Goal: Task Accomplishment & Management: Use online tool/utility

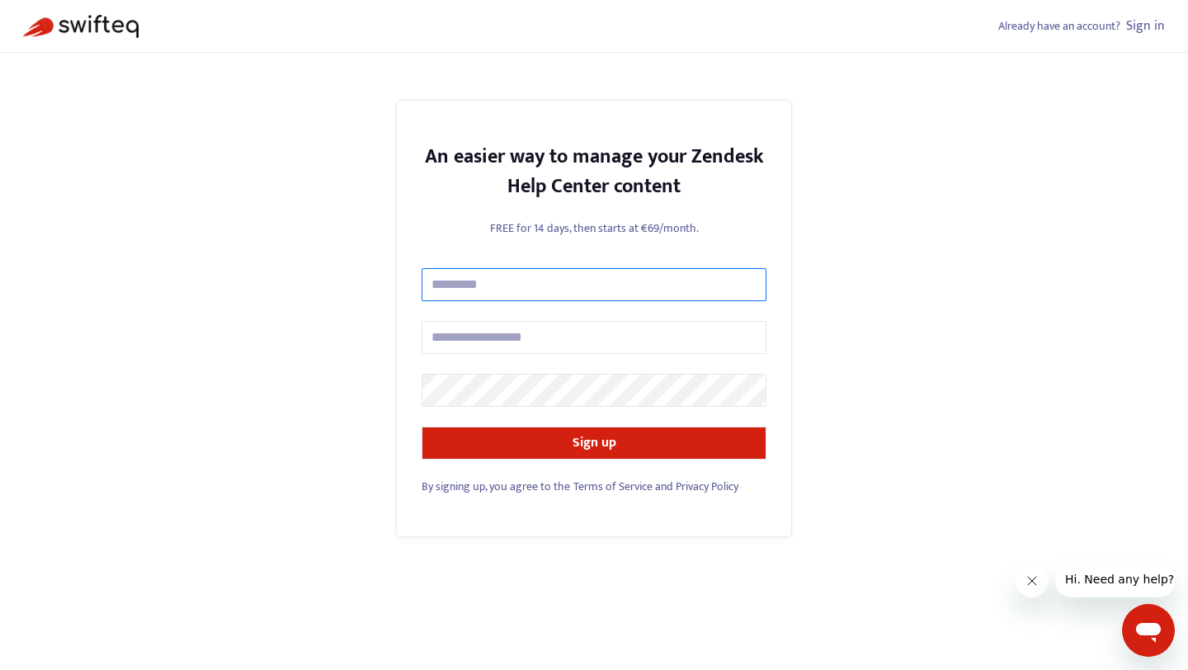
click at [564, 294] on input "text" at bounding box center [593, 284] width 345 height 33
type input "**********"
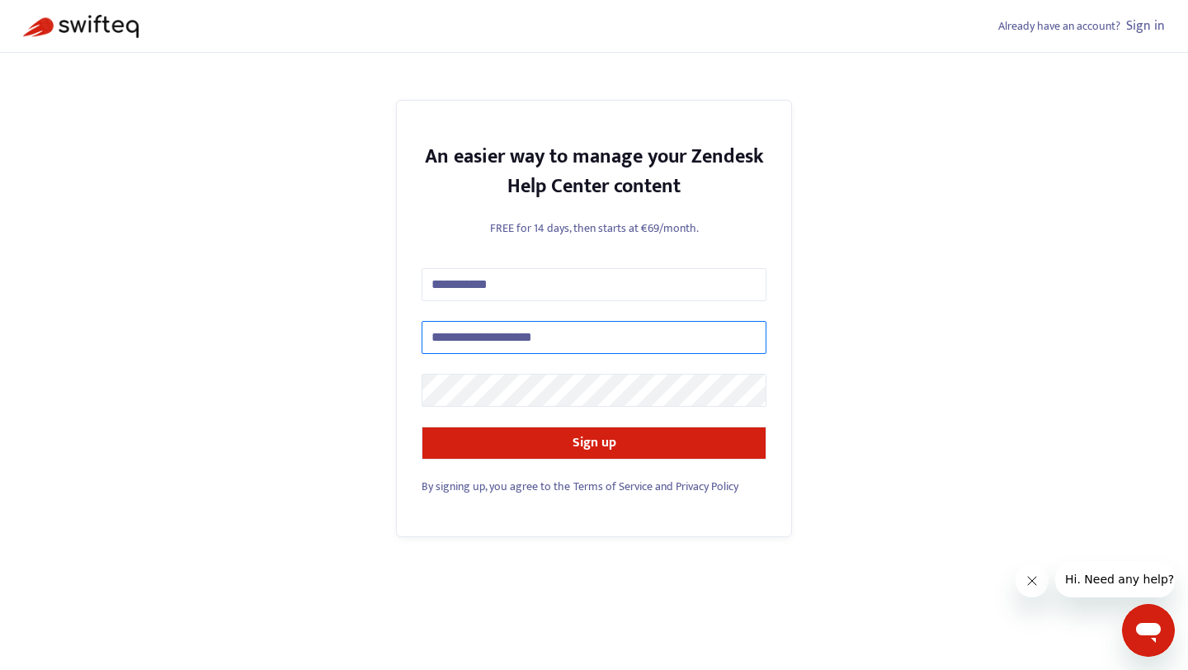
type input "**********"
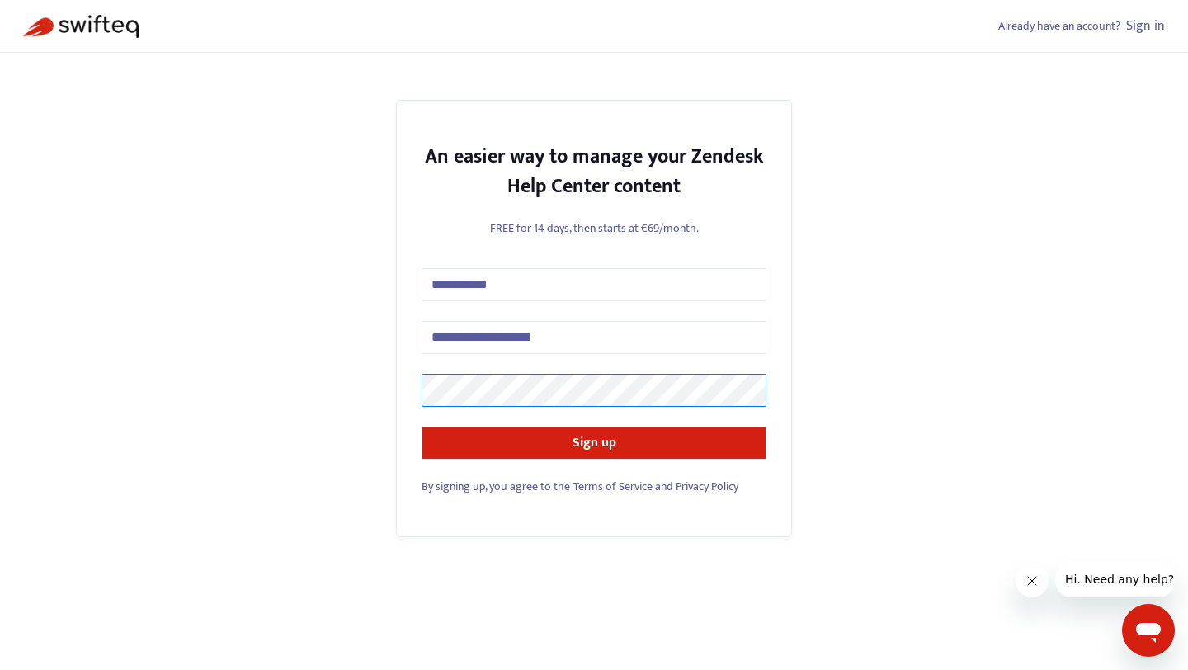
click at [421, 426] on button "Sign up" at bounding box center [593, 442] width 345 height 33
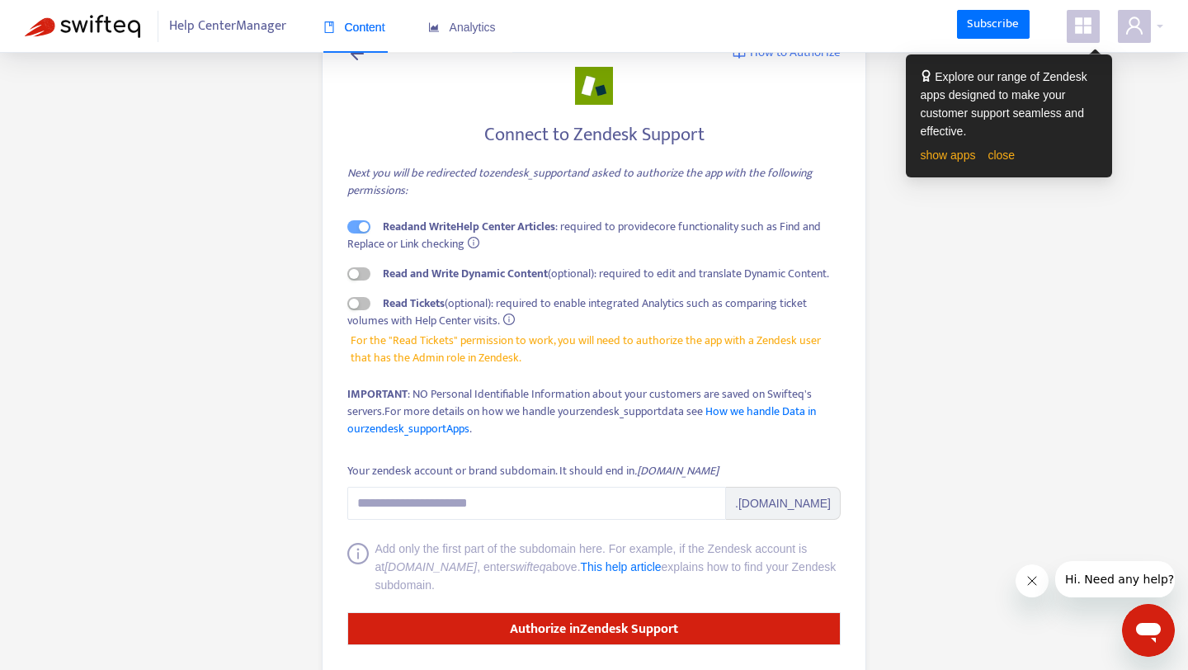
scroll to position [64, 0]
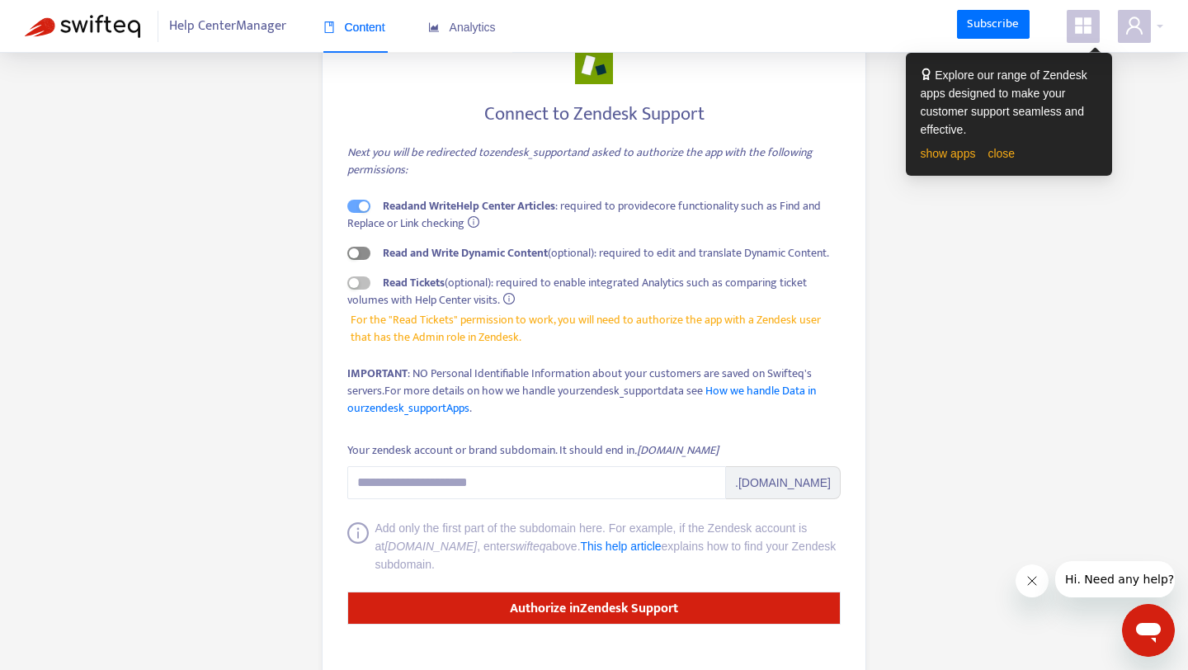
click at [358, 259] on span "button" at bounding box center [358, 253] width 23 height 13
click at [1002, 159] on link "close" at bounding box center [1000, 153] width 27 height 13
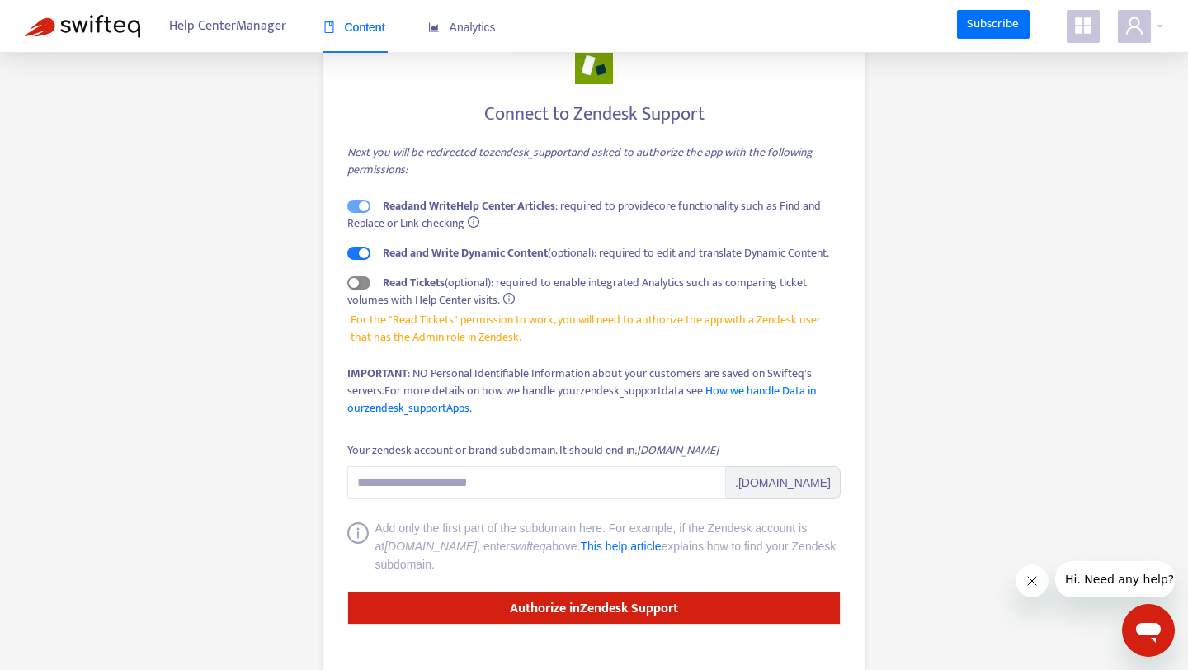
click at [355, 285] on div "button" at bounding box center [354, 283] width 10 height 10
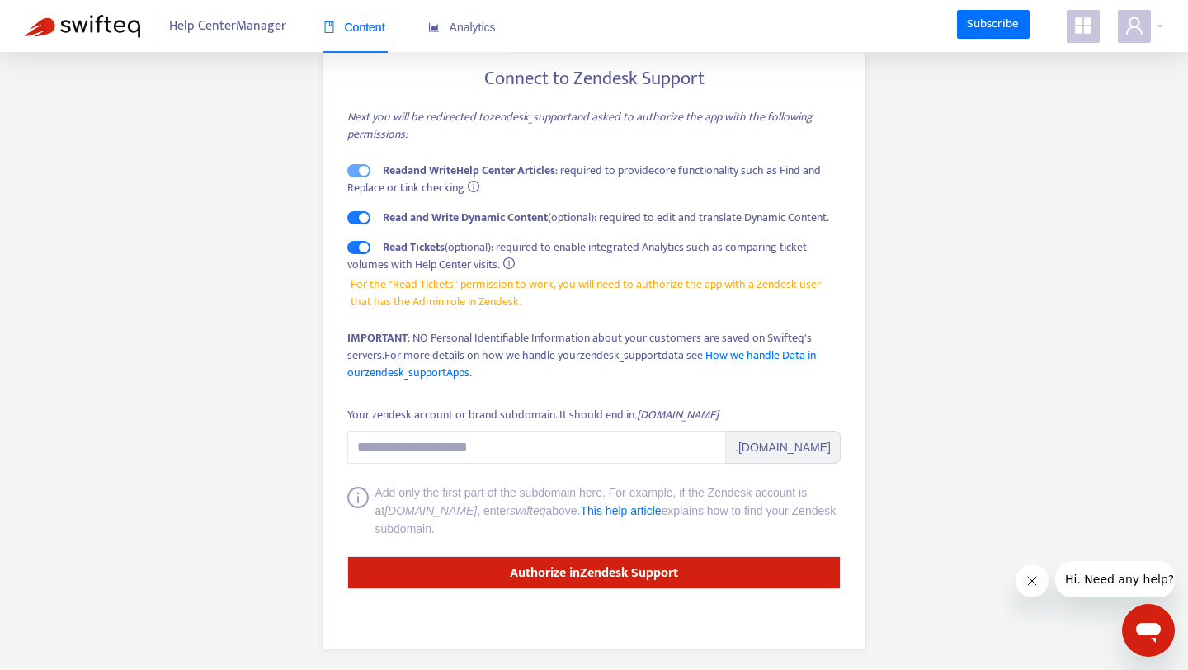
scroll to position [106, 0]
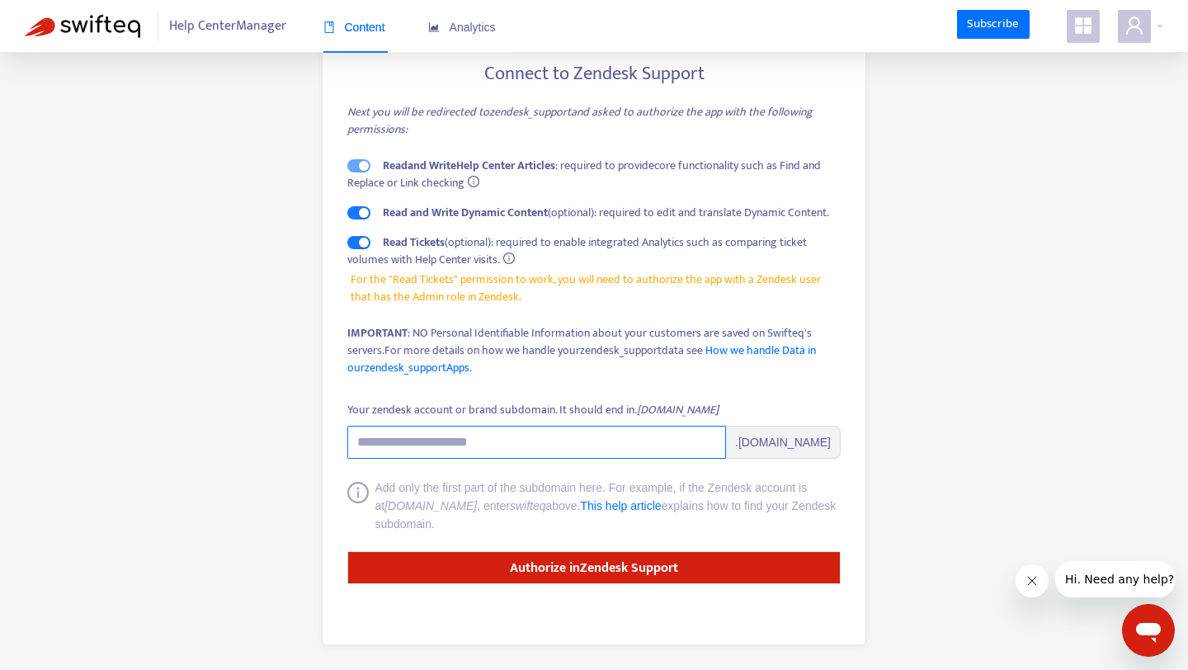
click at [453, 441] on input "Your zendesk account or brand subdomain. It should end in .zendesk.com" at bounding box center [536, 442] width 379 height 33
paste input "**********"
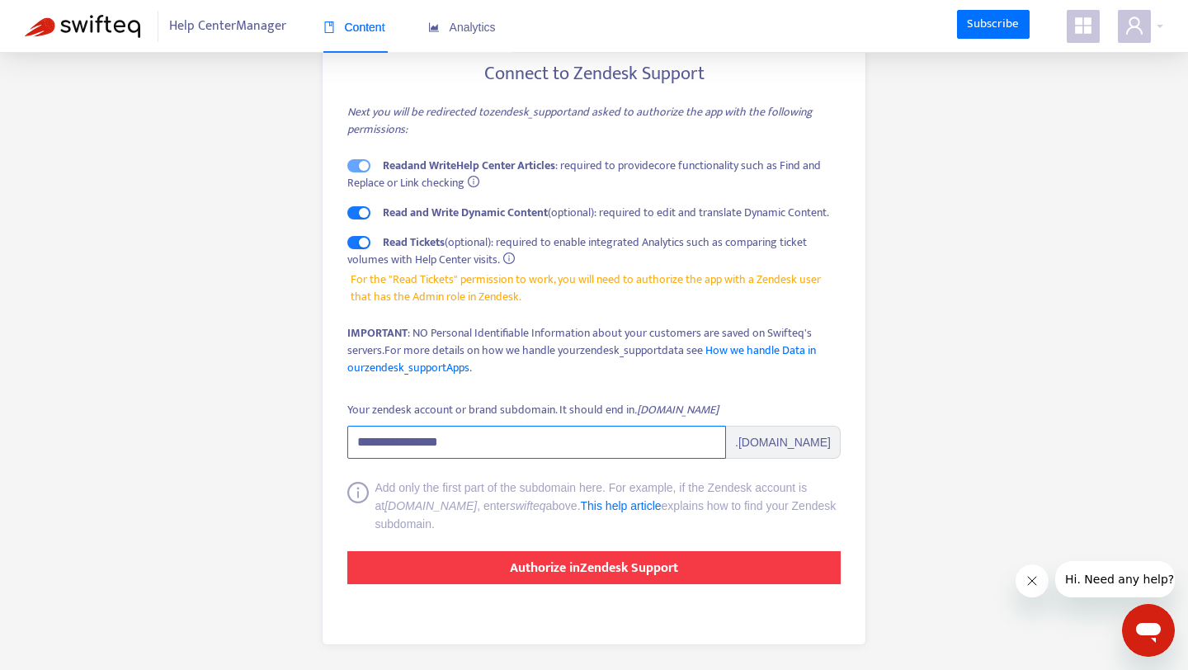
type input "**********"
click at [690, 570] on button "Authorize in Zendesk Support" at bounding box center [593, 567] width 493 height 33
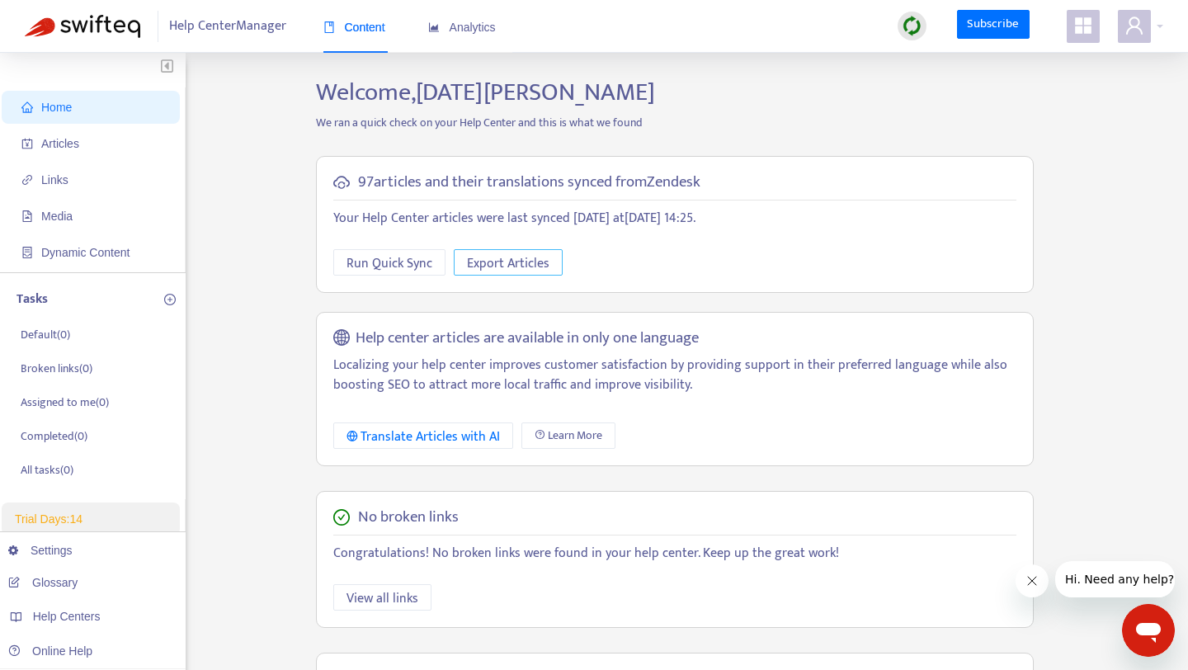
click at [495, 259] on span "Export Articles" at bounding box center [508, 263] width 82 height 21
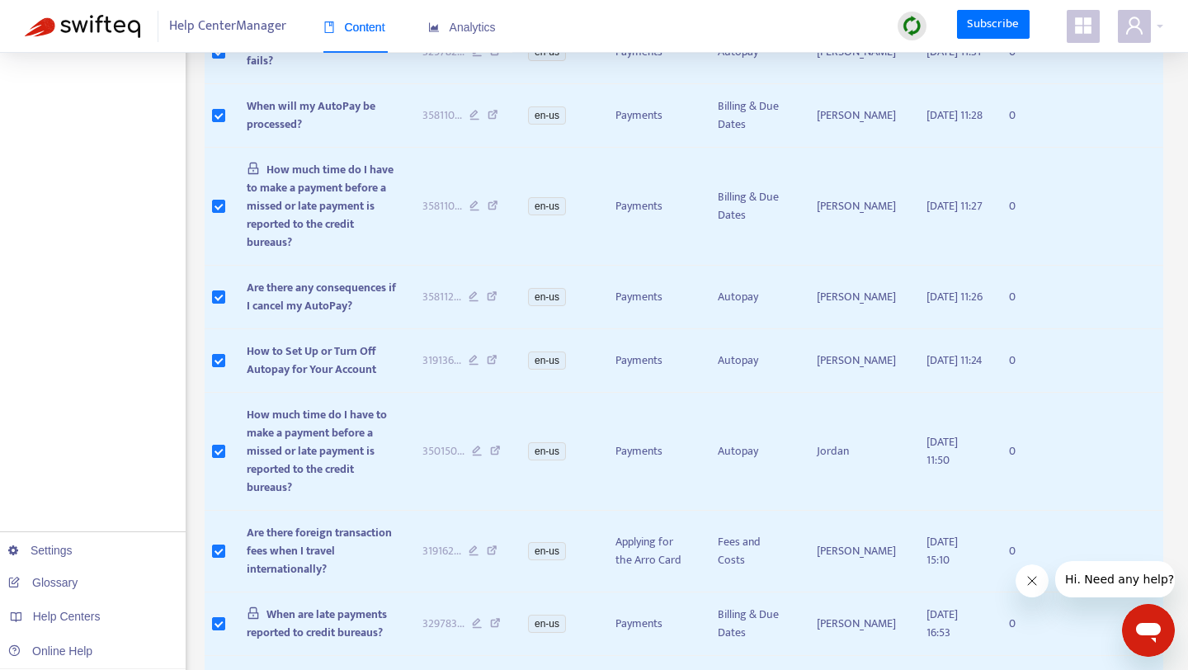
scroll to position [809, 0]
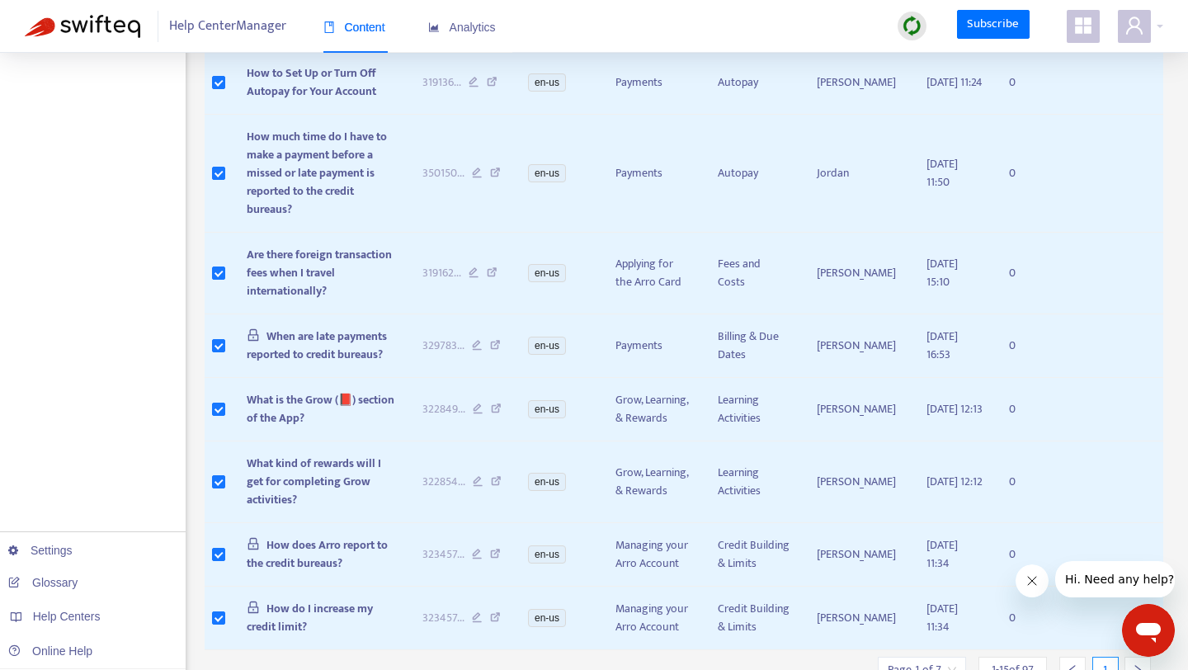
click at [1040, 582] on button "Close message from company" at bounding box center [1031, 580] width 33 height 33
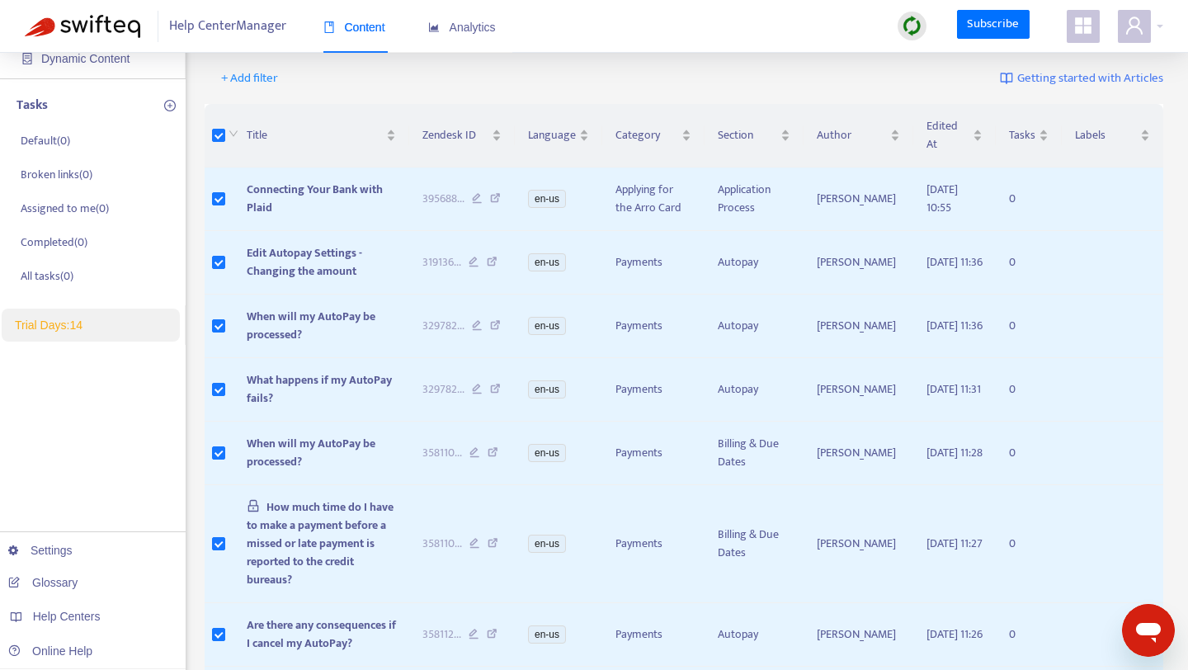
scroll to position [0, 0]
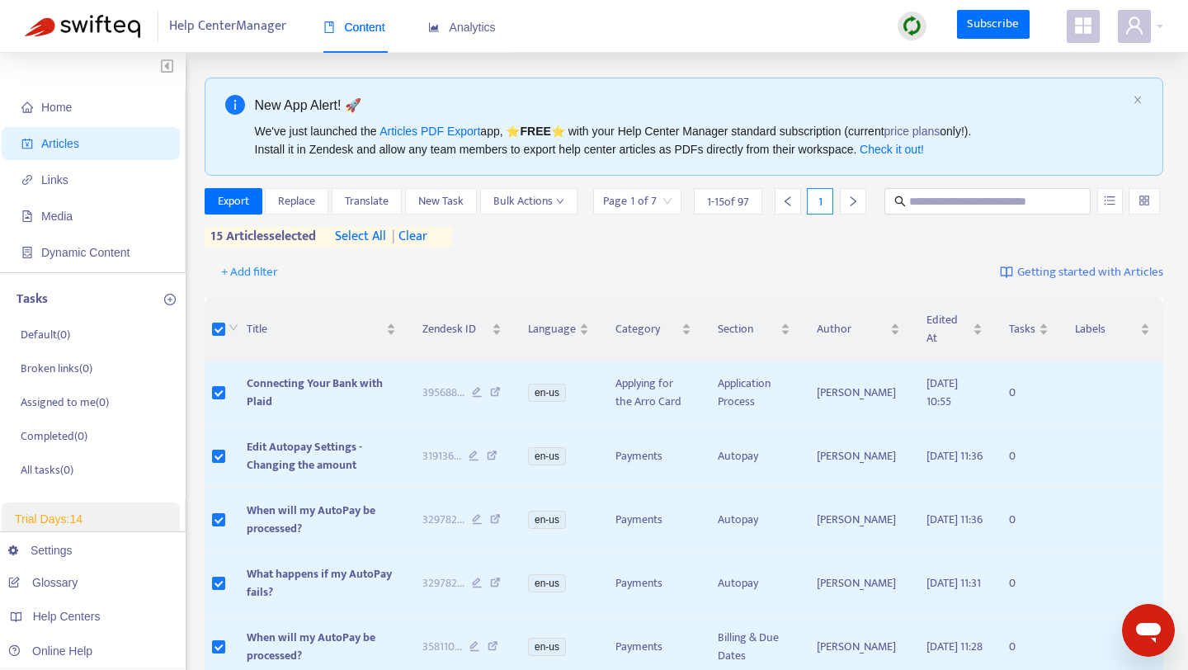
click at [218, 309] on th at bounding box center [220, 330] width 30 height 64
click at [218, 320] on label at bounding box center [218, 329] width 13 height 18
click at [228, 203] on span "Export" at bounding box center [233, 201] width 31 height 18
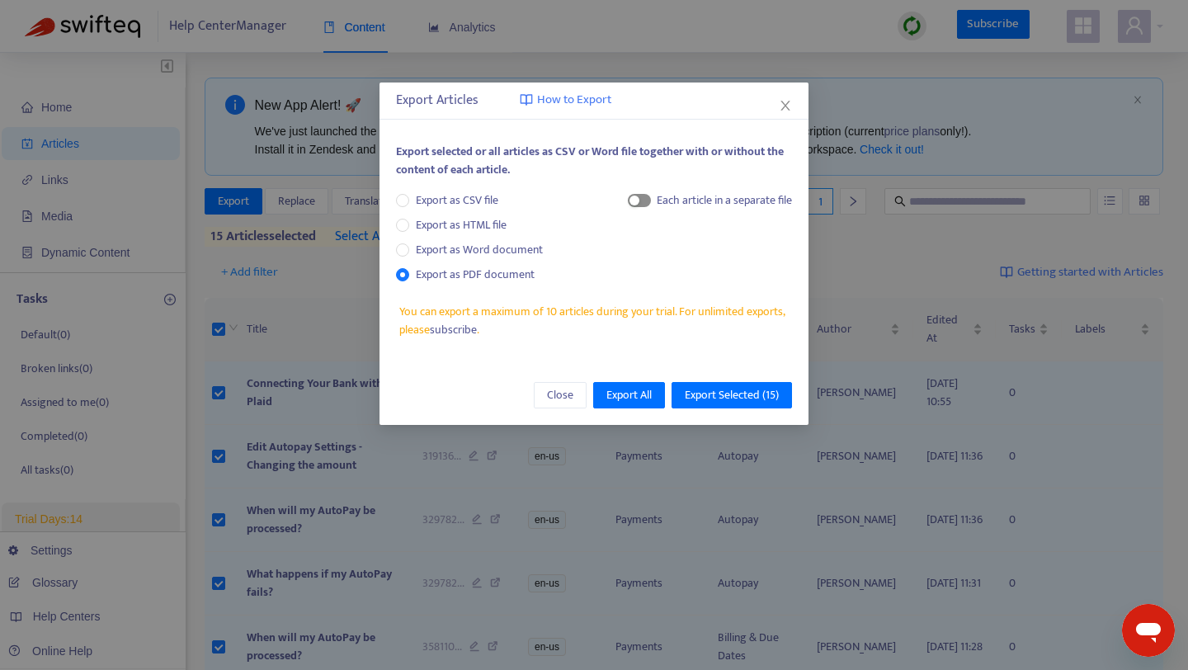
click at [638, 198] on span "button" at bounding box center [639, 200] width 23 height 13
click at [779, 105] on icon "close" at bounding box center [785, 105] width 13 height 13
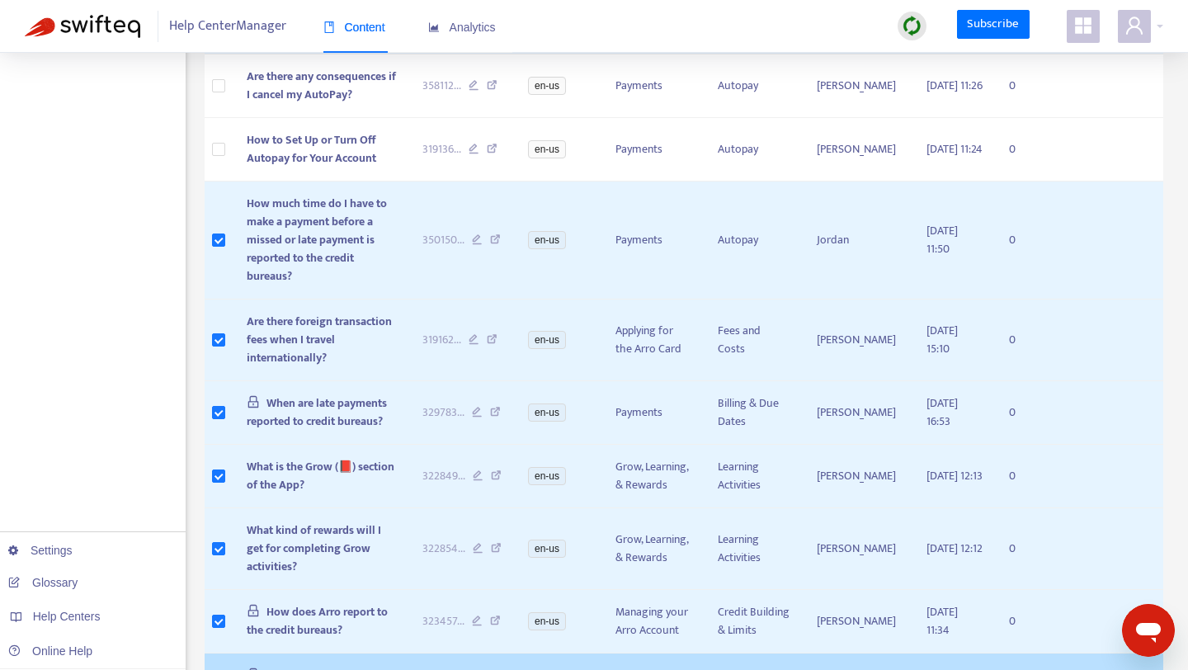
scroll to position [758, 0]
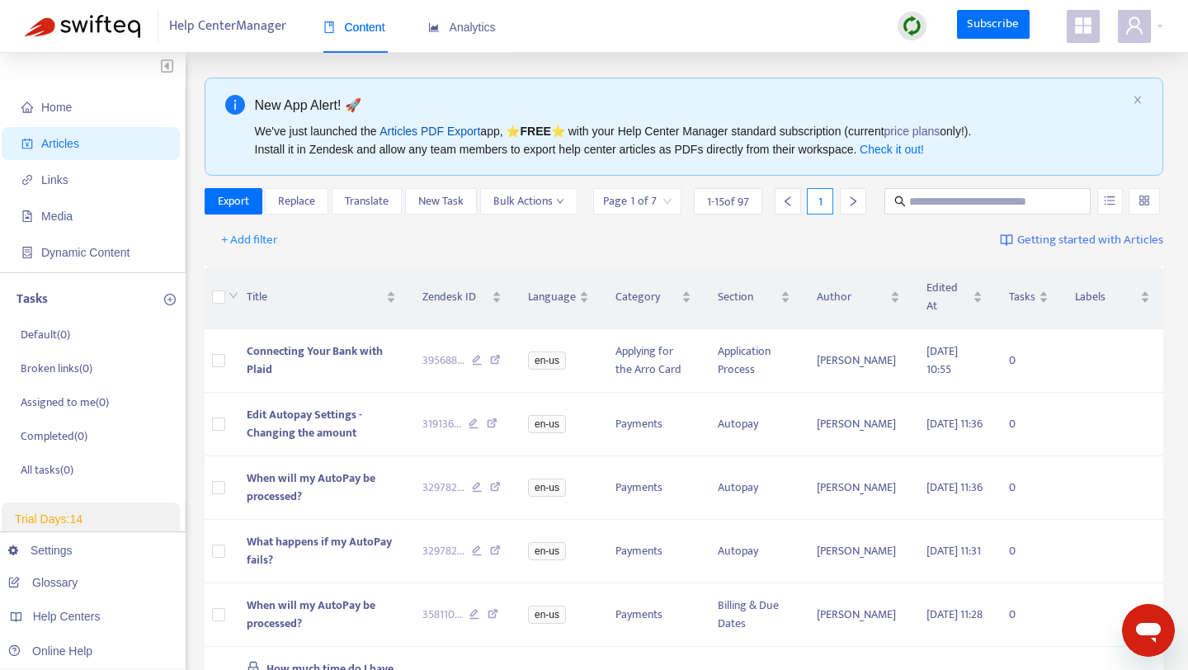
click at [444, 130] on link "Articles PDF Export" at bounding box center [429, 131] width 101 height 13
click at [972, 34] on link "Subscribe" at bounding box center [993, 25] width 73 height 30
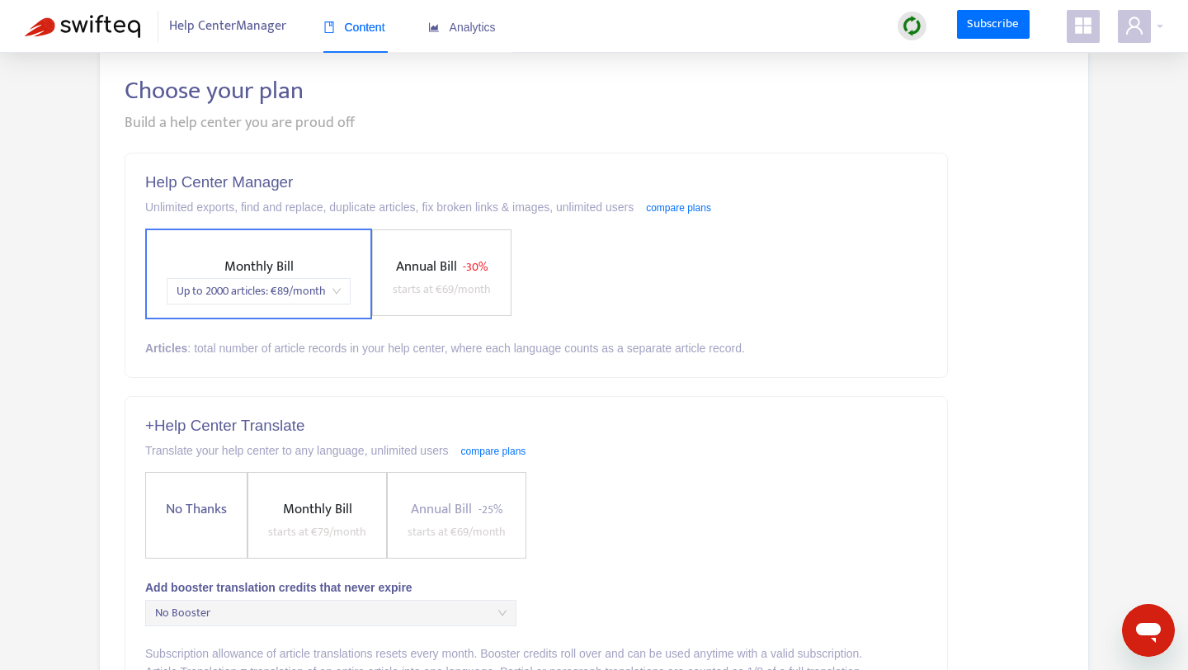
scroll to position [111, 0]
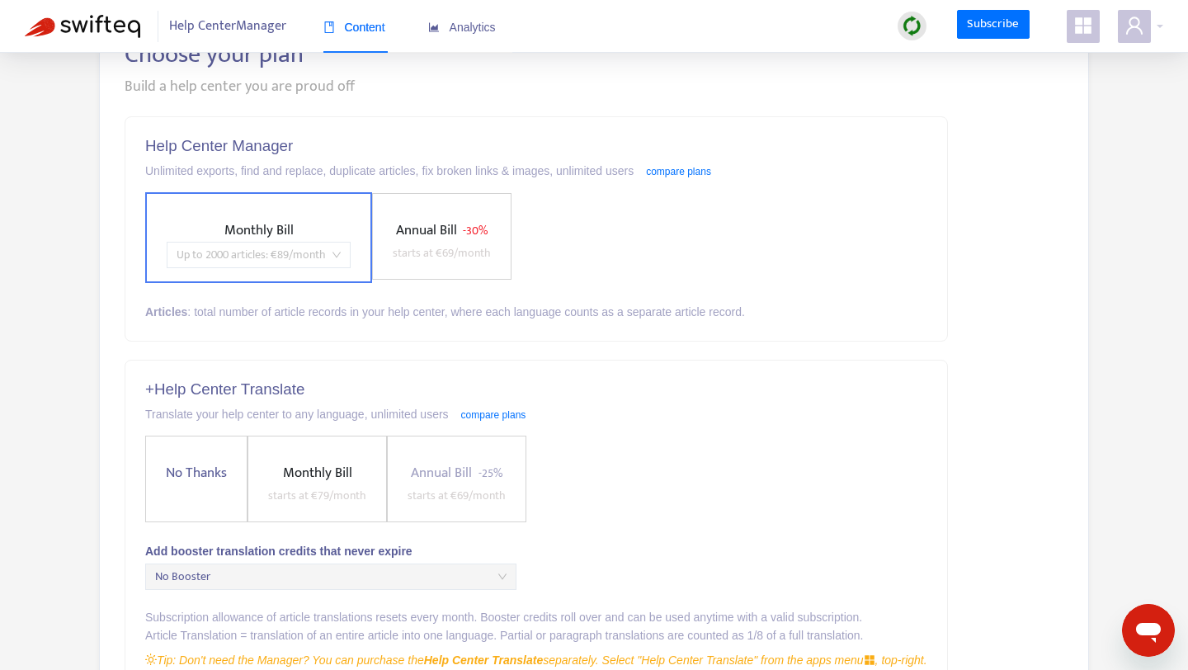
click at [333, 252] on span "Up to 2000 articles : € 89 /month" at bounding box center [259, 254] width 164 height 25
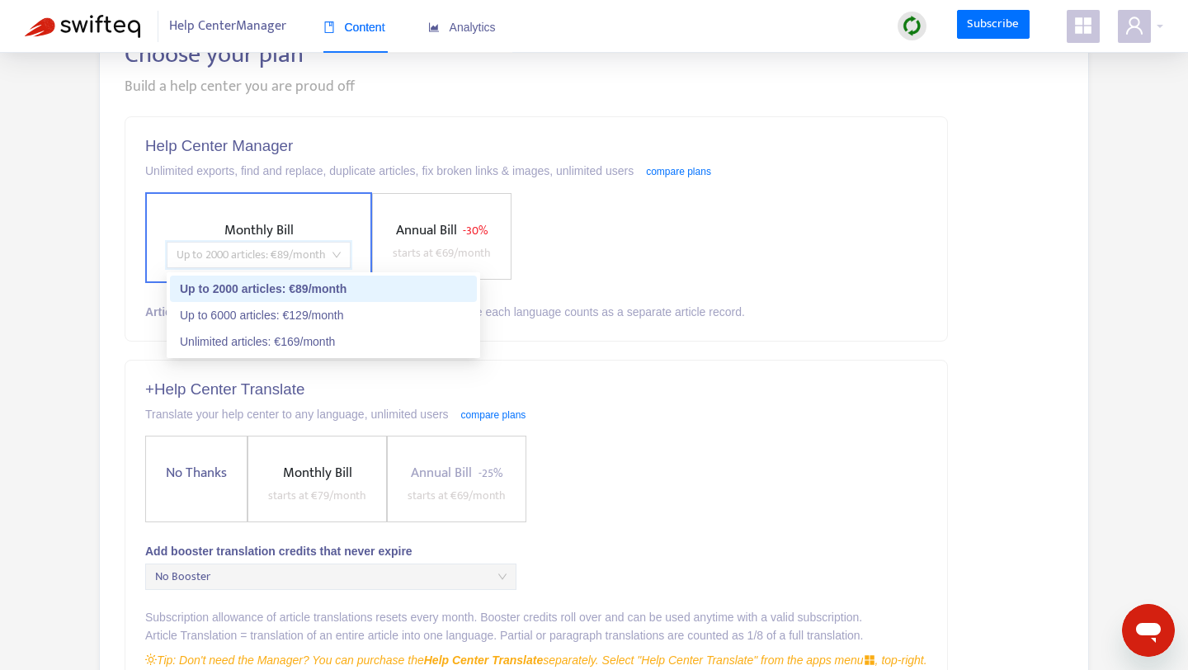
click at [332, 252] on span "Up to 2000 articles : € 89 /month" at bounding box center [259, 254] width 164 height 25
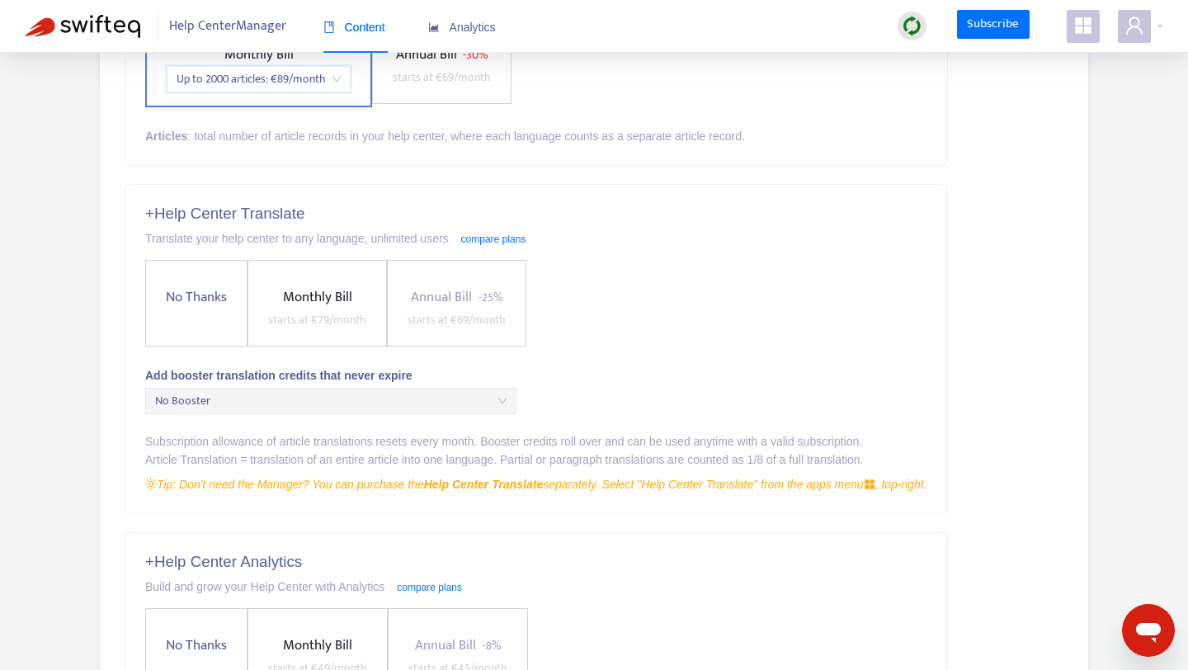
scroll to position [0, 0]
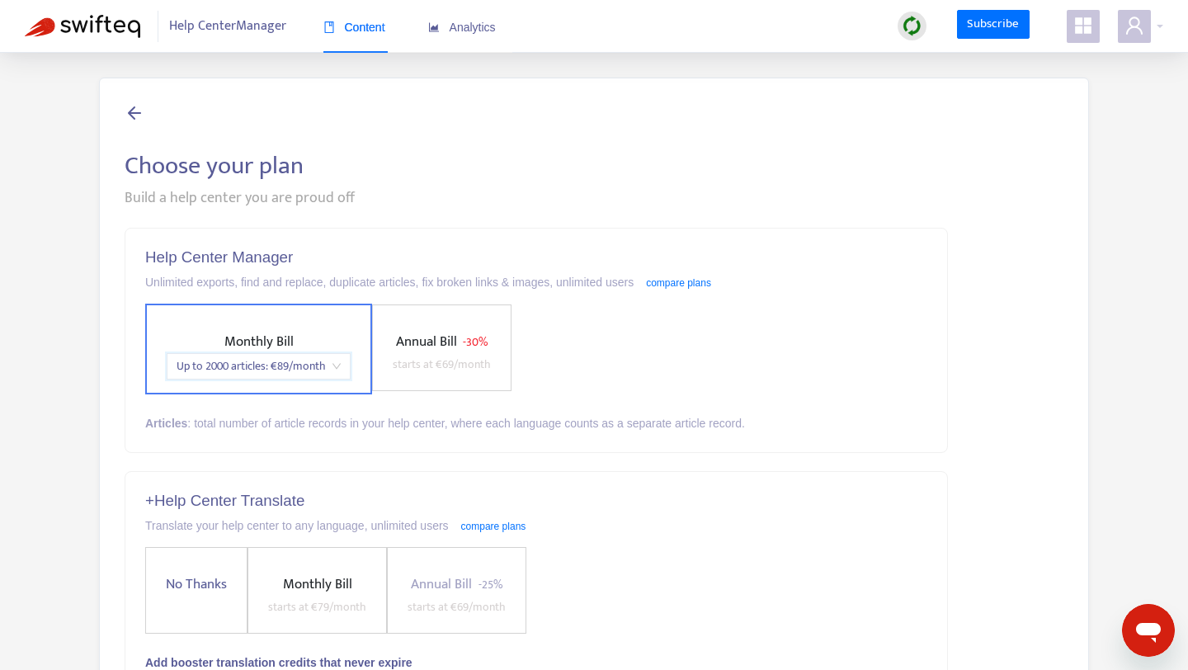
click at [131, 111] on icon at bounding box center [135, 112] width 20 height 21
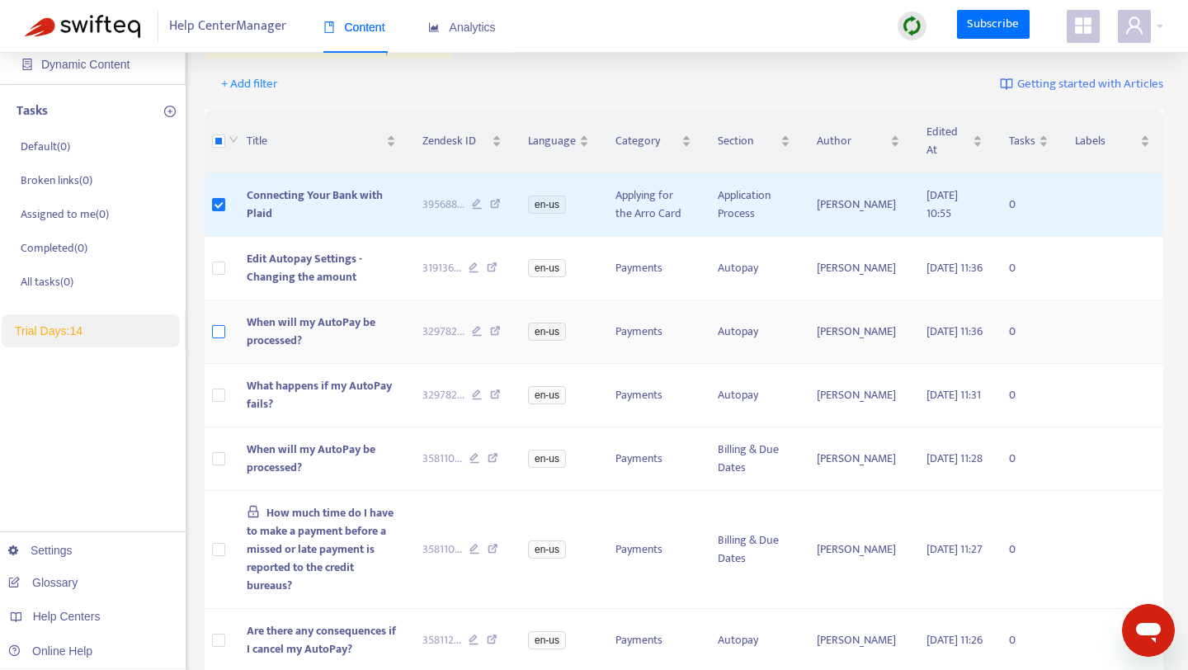
scroll to position [191, 0]
click at [756, 109] on body "Help Center Manager Content Analytics Subscribe Home Articles Links Media Dynam…" at bounding box center [594, 584] width 1188 height 1551
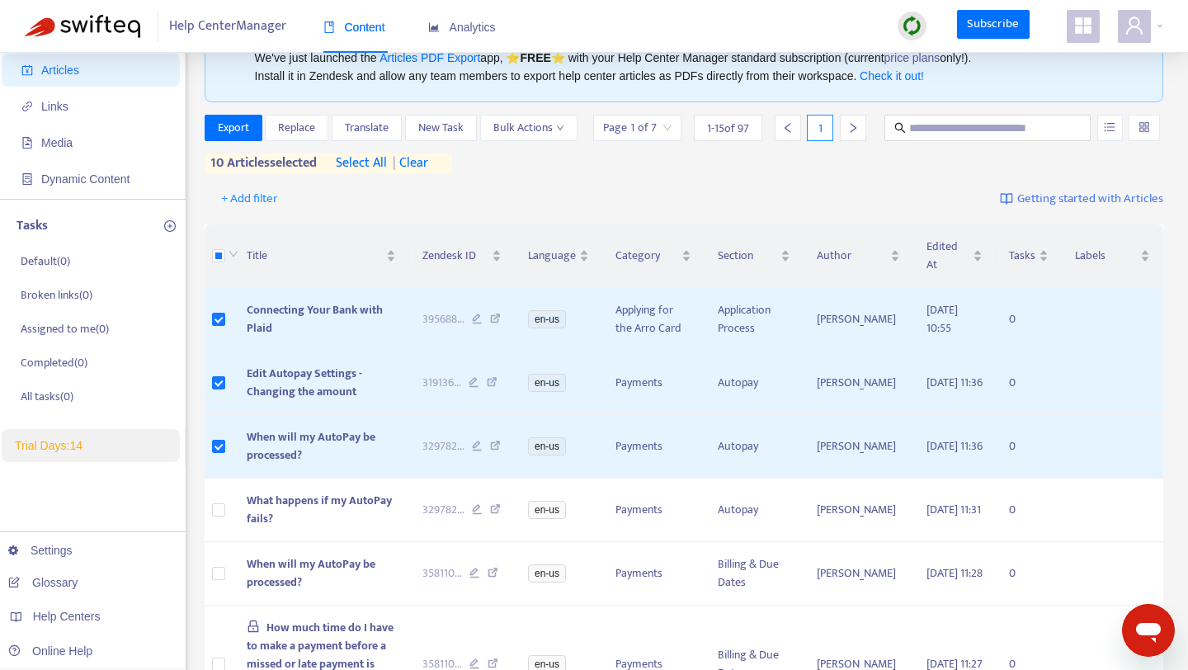
scroll to position [0, 0]
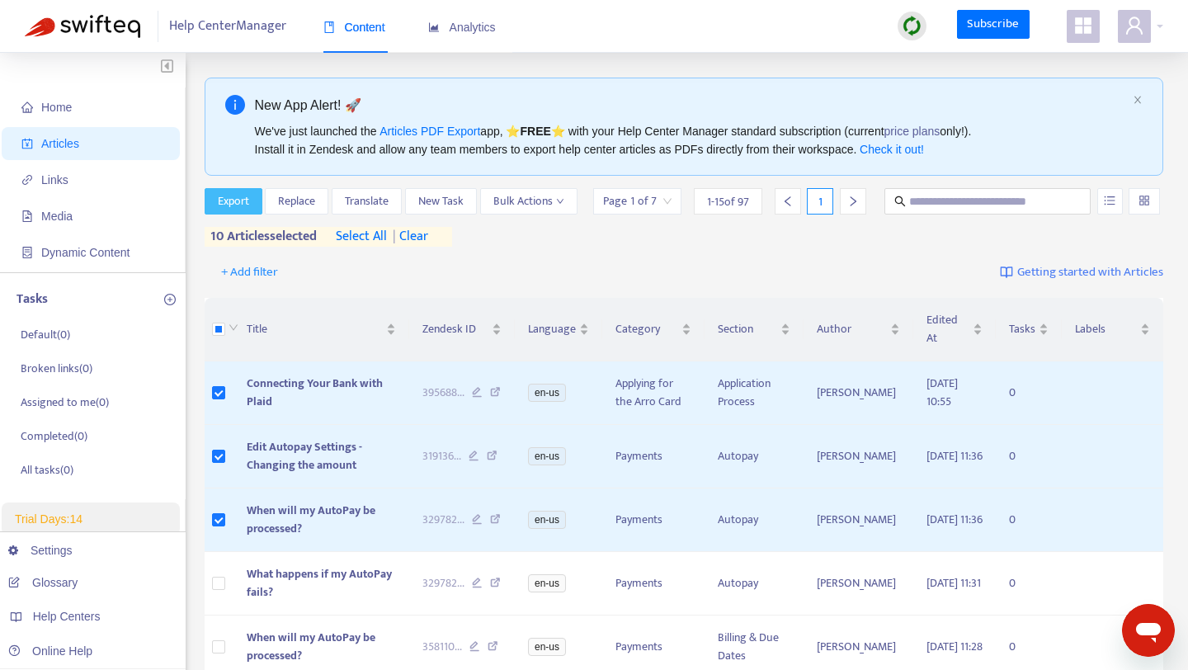
click at [242, 199] on span "Export" at bounding box center [233, 201] width 31 height 18
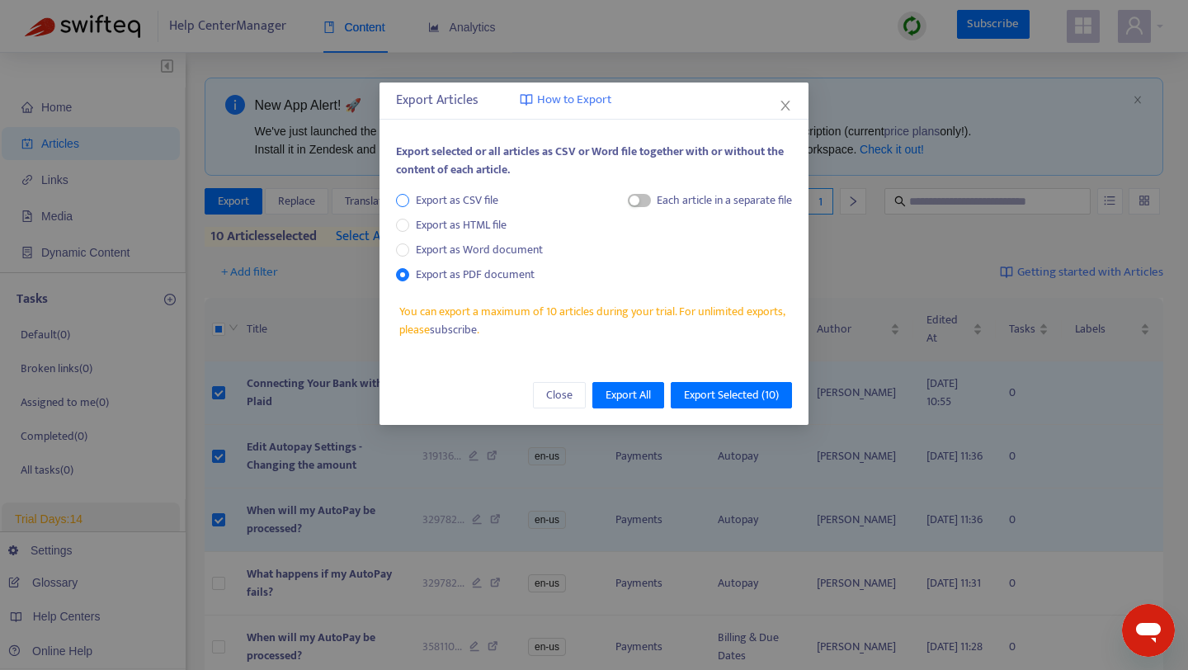
click at [410, 202] on span "Export as CSV file" at bounding box center [457, 200] width 96 height 18
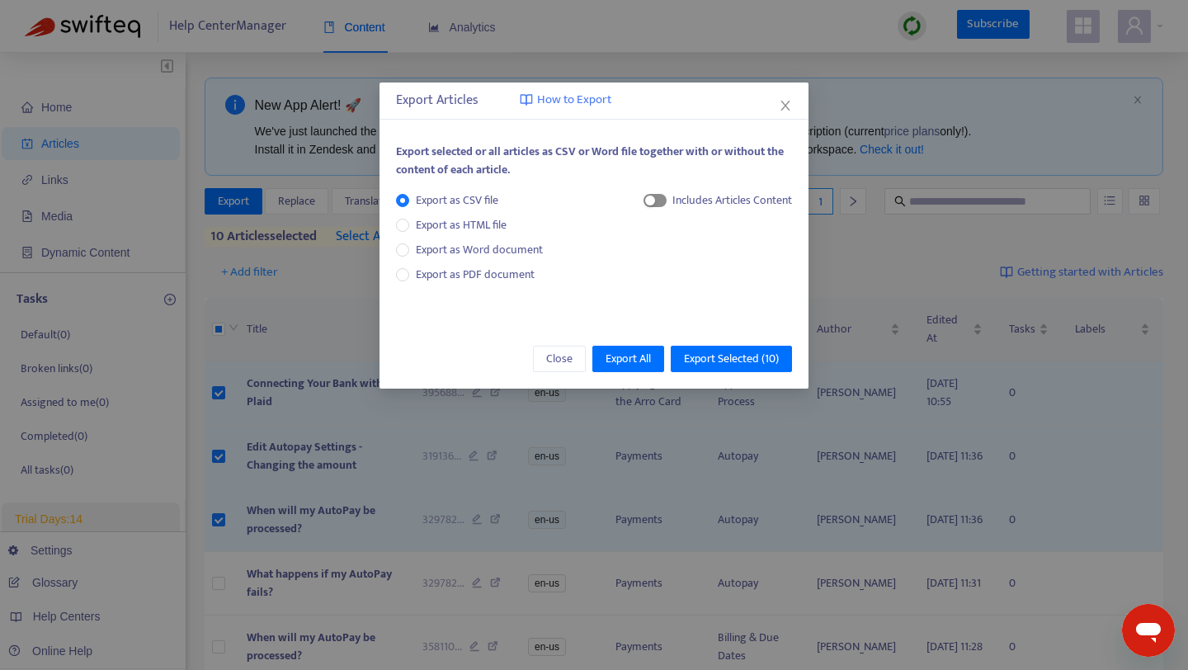
click at [655, 195] on span "button" at bounding box center [654, 200] width 23 height 13
click at [680, 361] on button "Export Selected ( 10 )" at bounding box center [731, 359] width 121 height 26
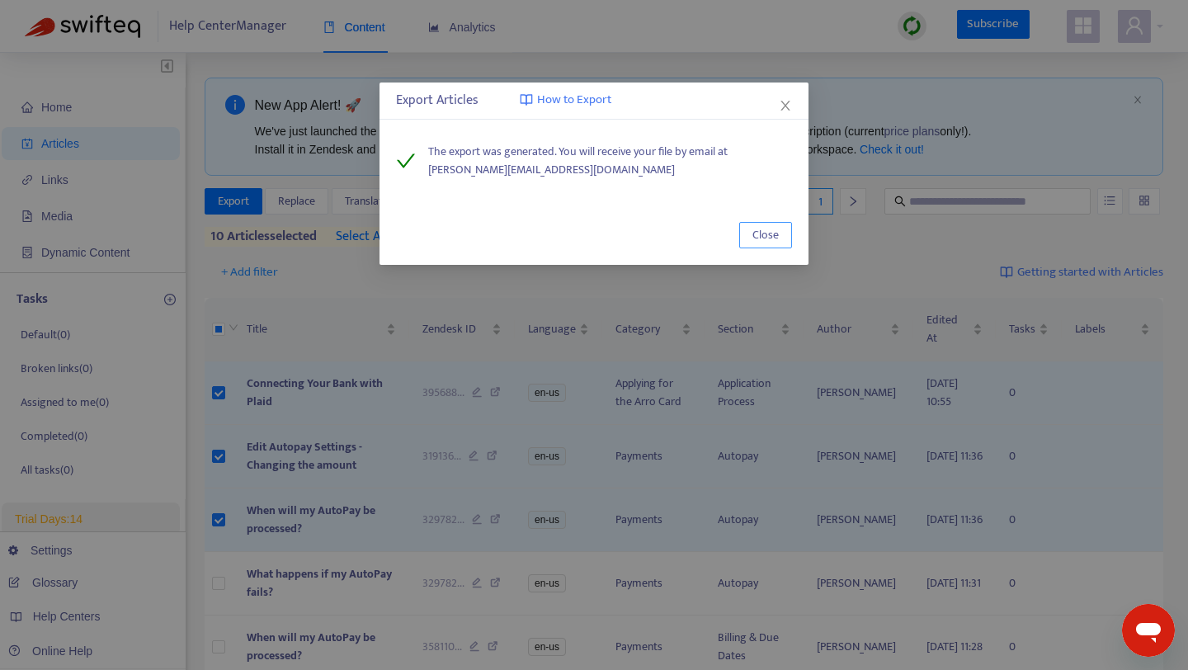
click at [759, 242] on span "Close" at bounding box center [765, 235] width 26 height 18
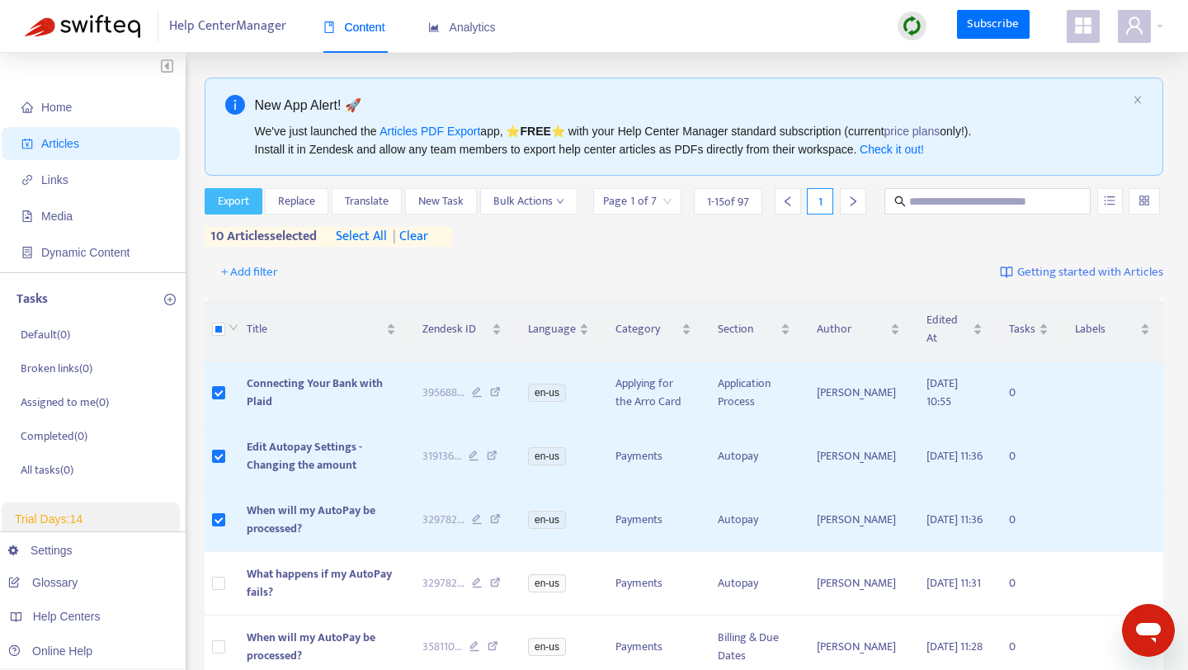
click at [229, 192] on span "Export" at bounding box center [233, 201] width 31 height 18
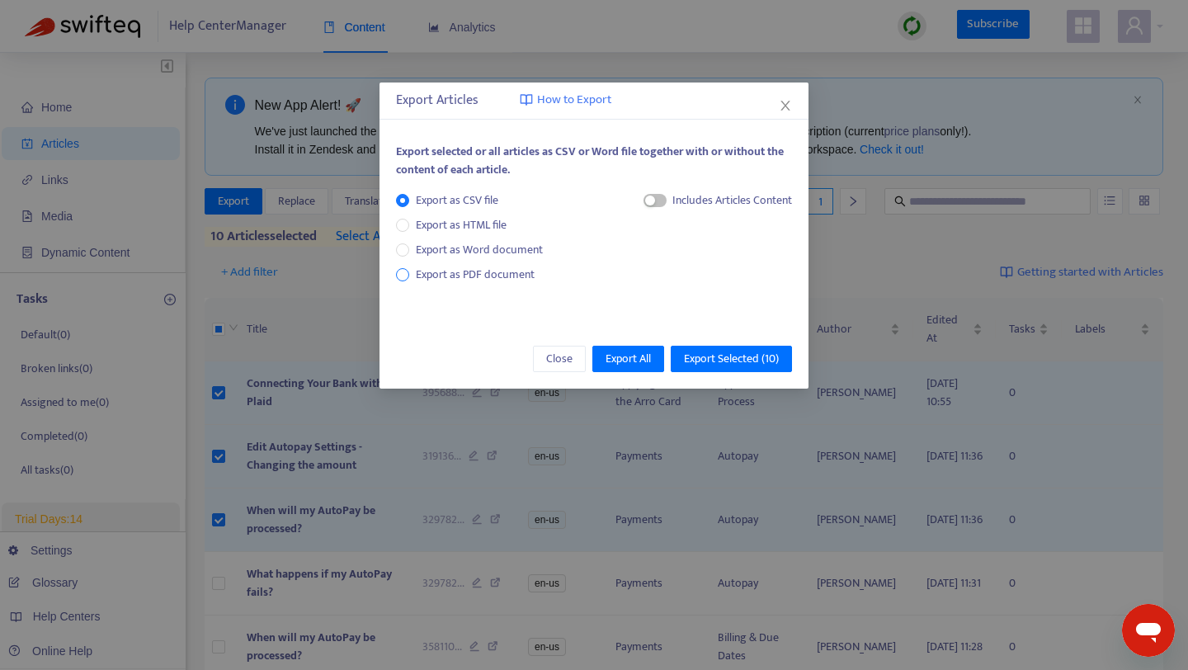
click at [418, 278] on span "Export as PDF document" at bounding box center [475, 274] width 119 height 19
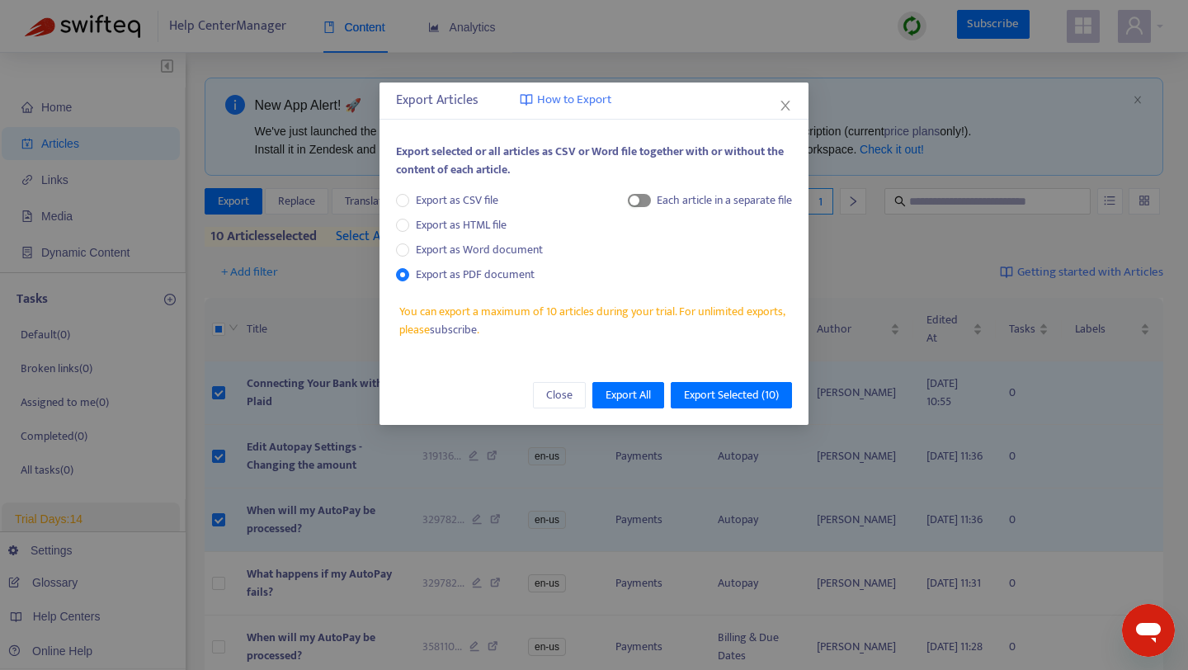
click at [634, 200] on div "button" at bounding box center [634, 200] width 10 height 10
click at [710, 400] on span "Export Selected ( 10 )" at bounding box center [731, 395] width 95 height 18
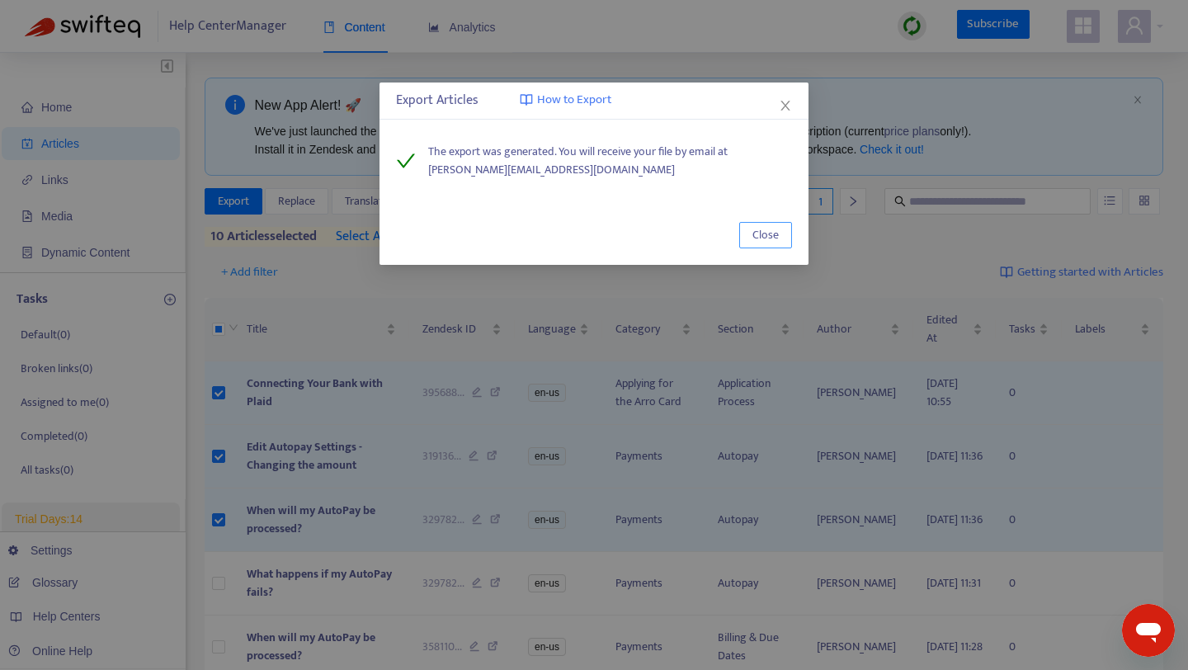
click at [758, 244] on span "Close" at bounding box center [765, 235] width 26 height 18
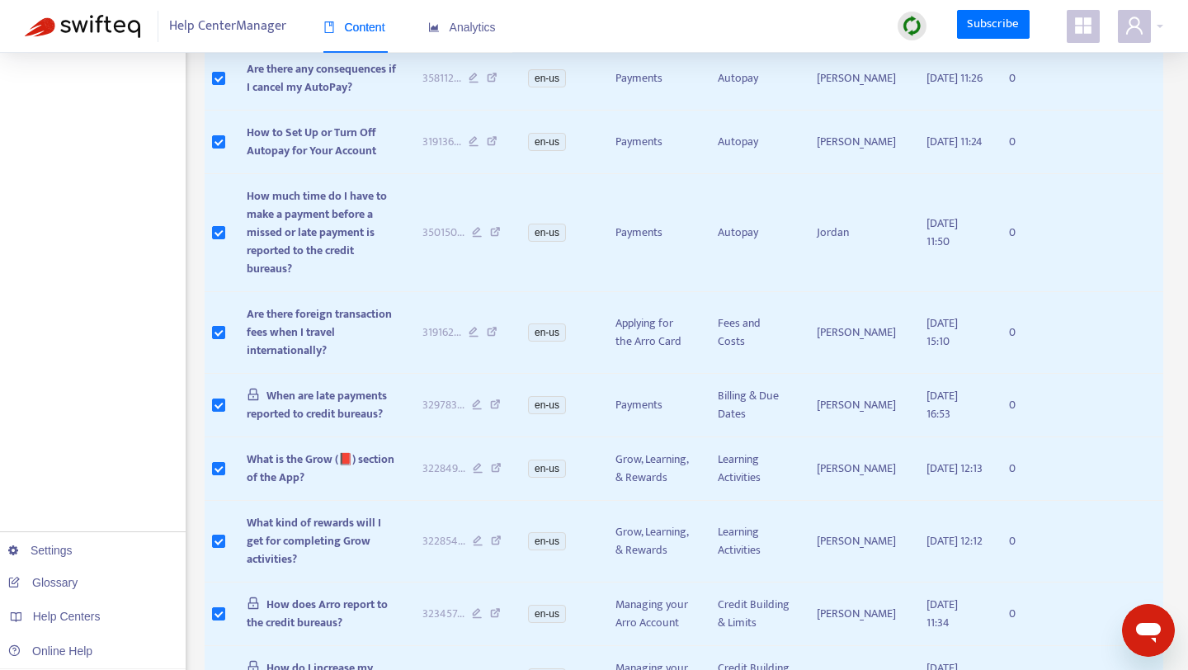
scroll to position [809, 0]
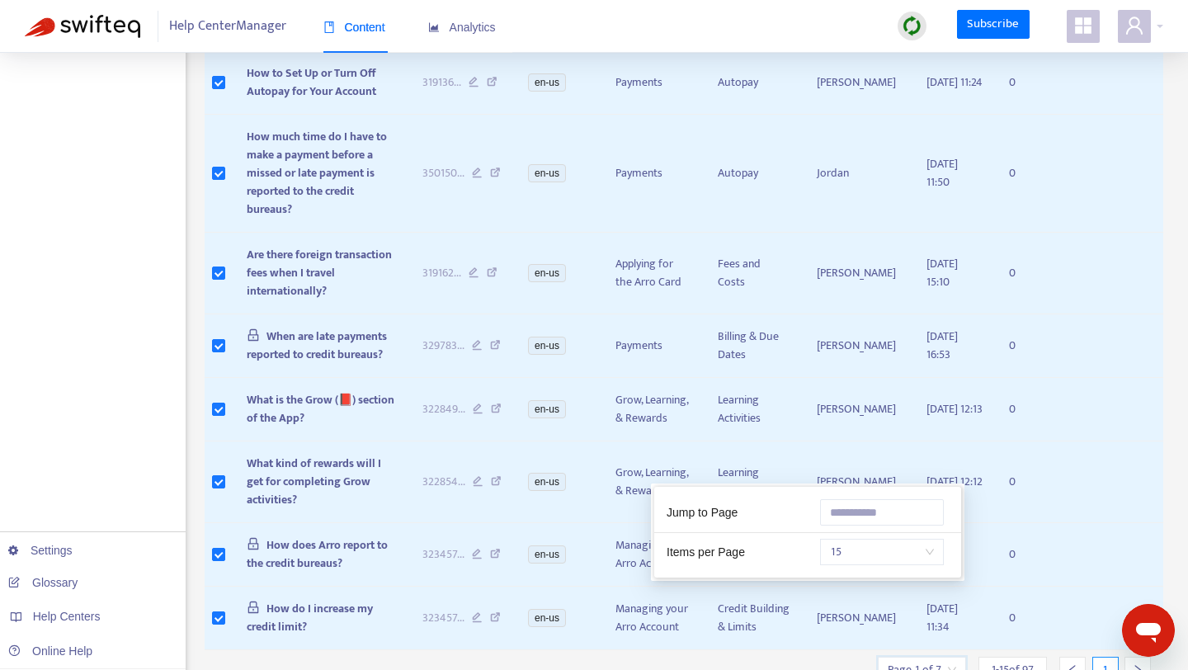
click at [941, 657] on input "search" at bounding box center [921, 669] width 68 height 25
click at [917, 547] on span "15" at bounding box center [882, 551] width 104 height 25
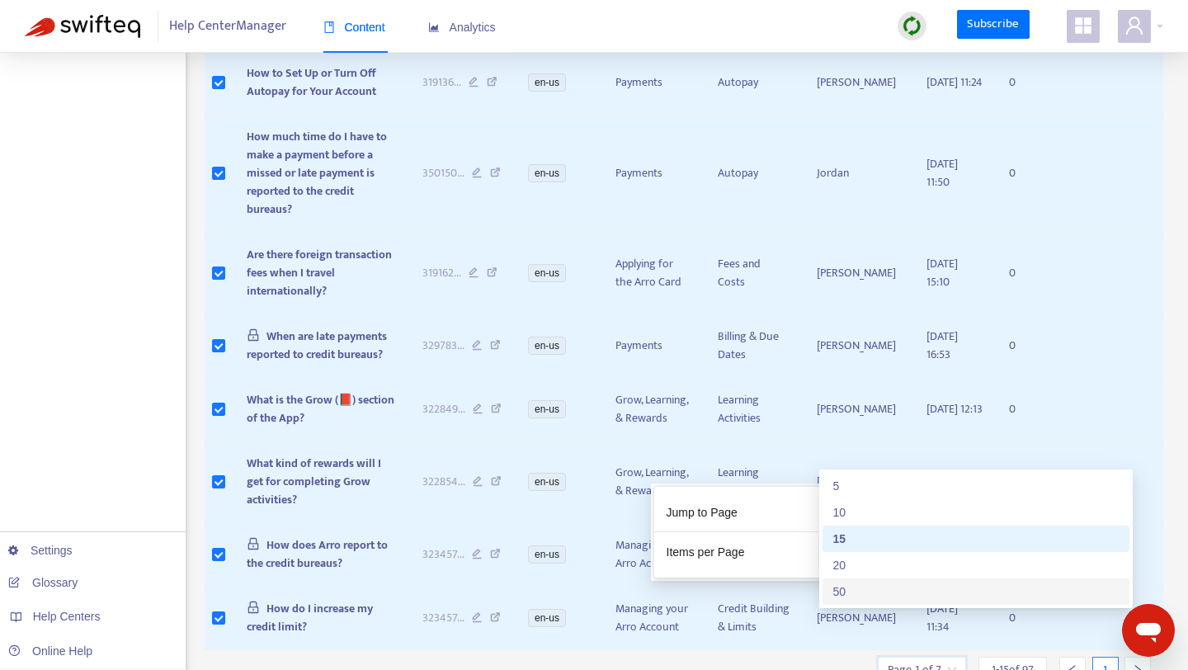
click at [905, 582] on div "50" at bounding box center [975, 591] width 287 height 18
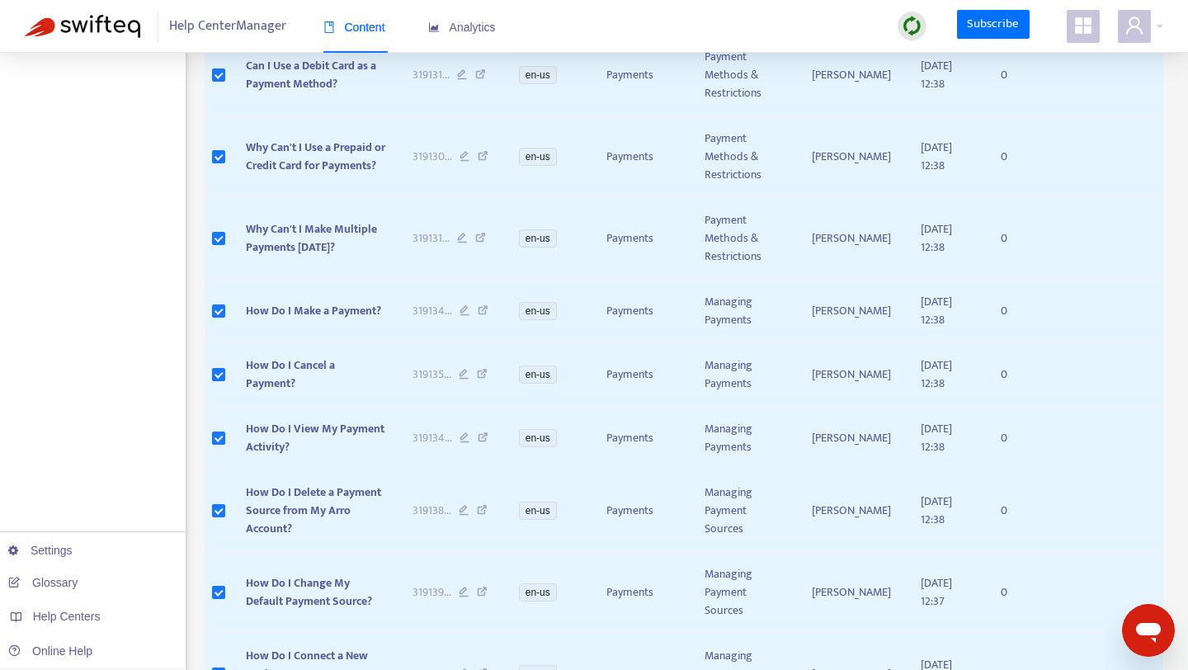
scroll to position [3552, 0]
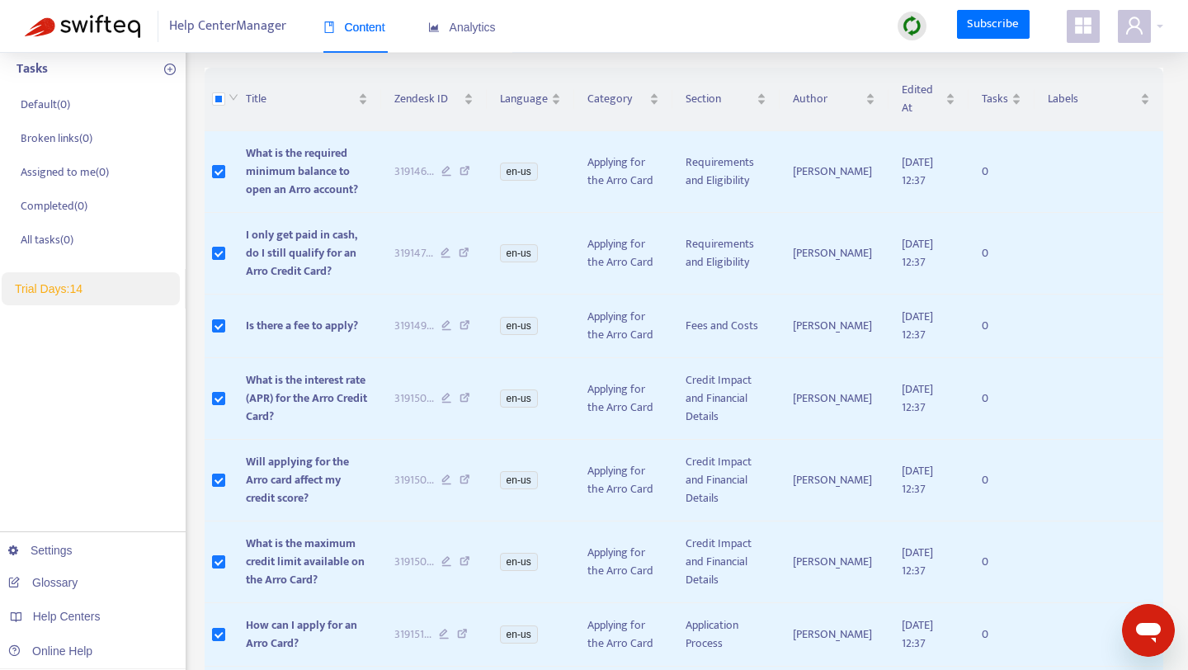
scroll to position [0, 0]
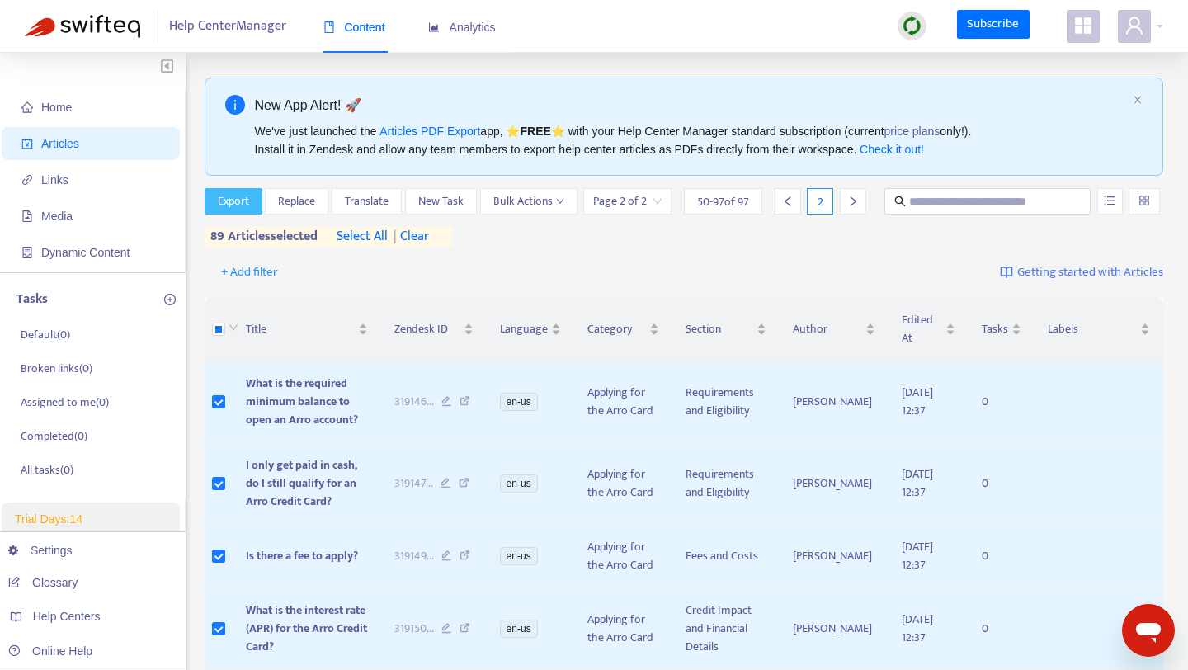
click at [228, 208] on span "Export" at bounding box center [233, 201] width 31 height 18
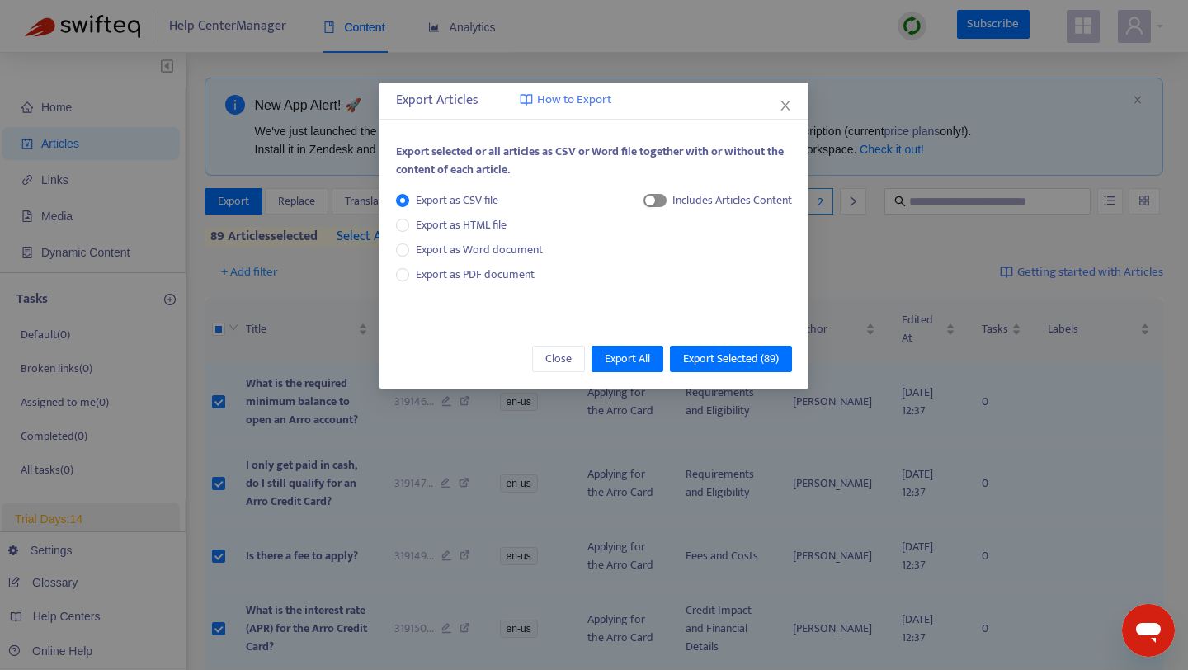
click at [650, 205] on span "button" at bounding box center [654, 200] width 23 height 13
click at [694, 354] on span "Export Selected ( 89 )" at bounding box center [731, 359] width 96 height 18
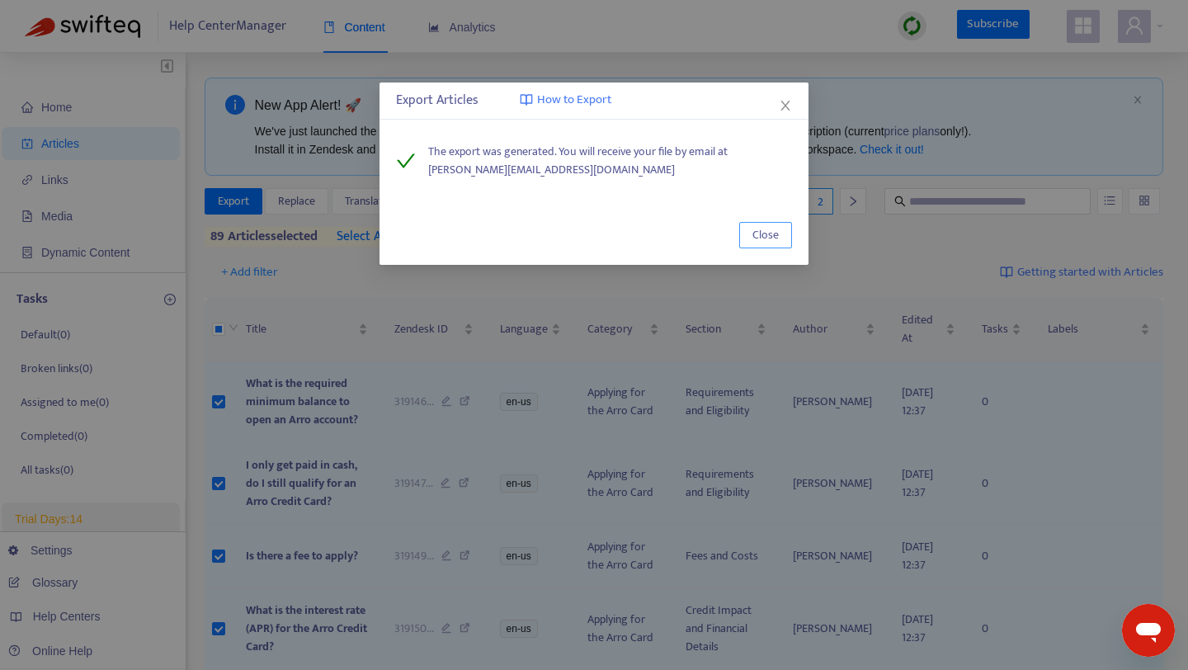
click at [787, 224] on button "Close" at bounding box center [765, 235] width 53 height 26
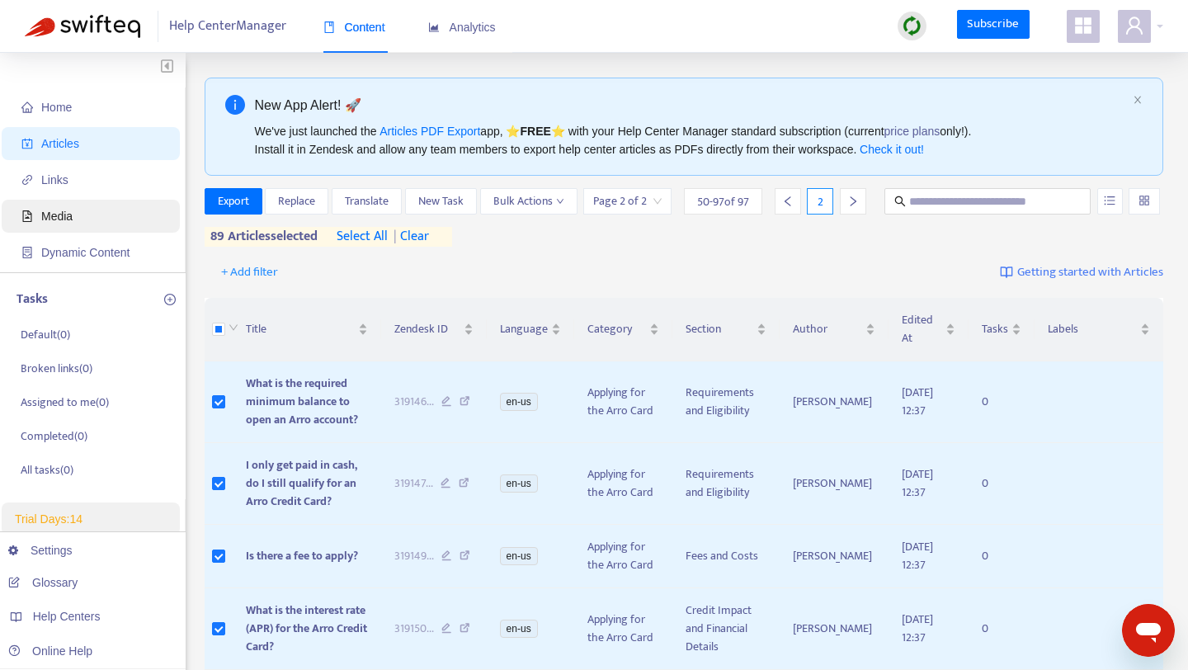
click at [92, 209] on span "Media" at bounding box center [93, 216] width 145 height 33
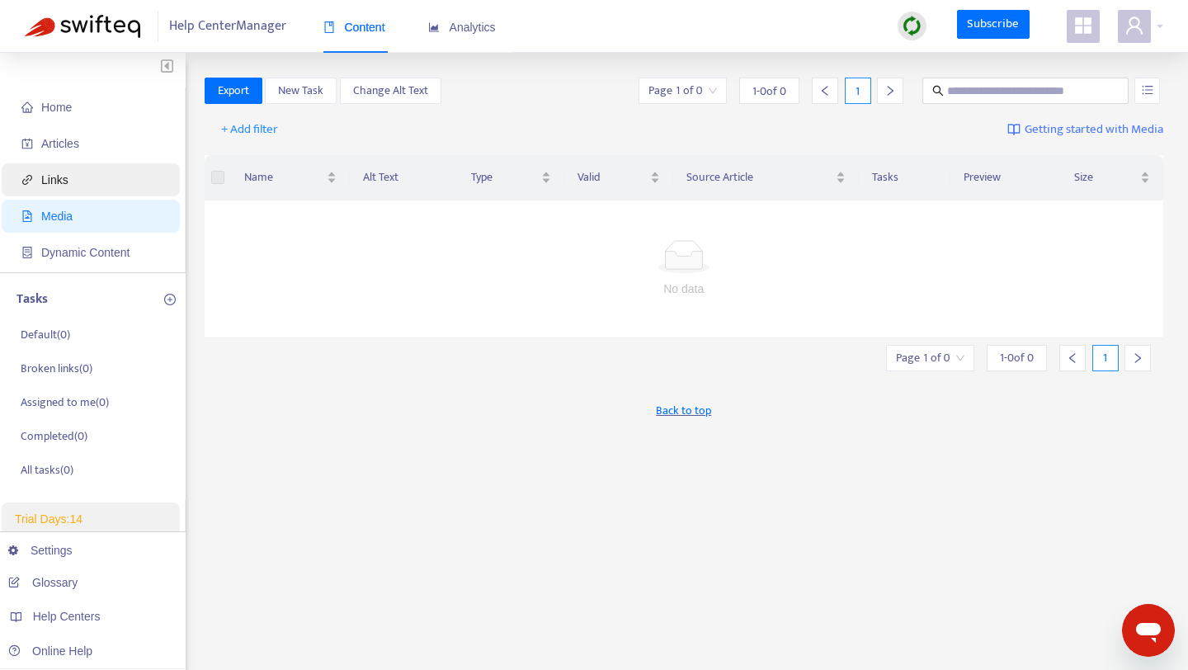
click at [78, 174] on span "Links" at bounding box center [93, 179] width 145 height 33
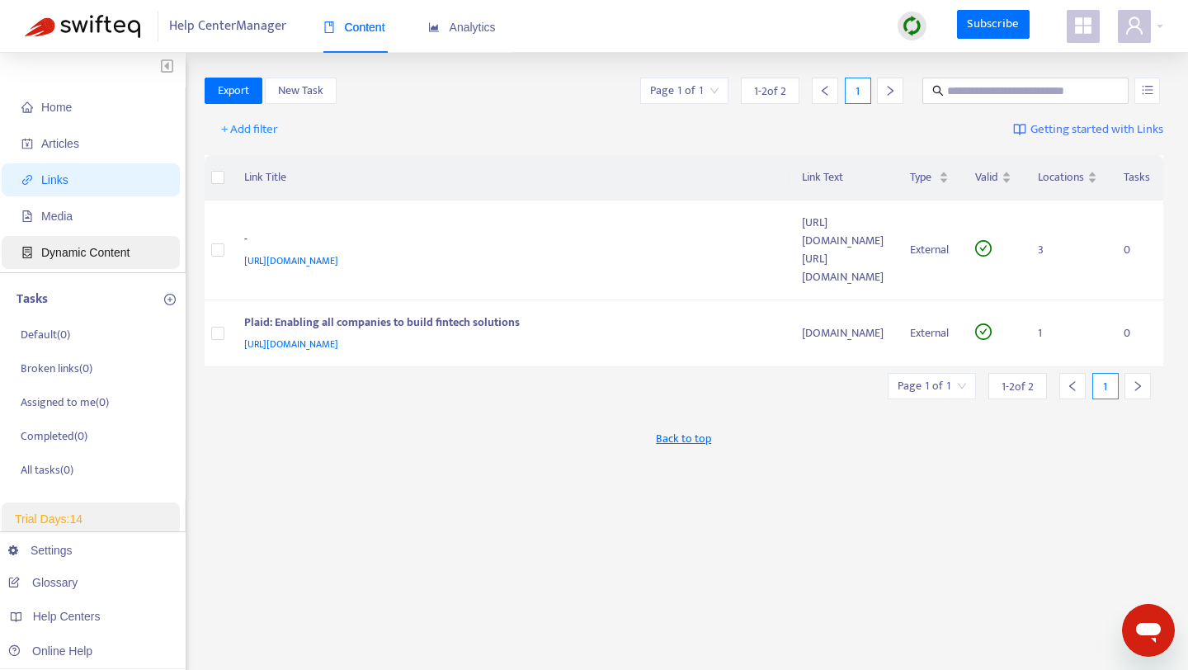
click at [102, 248] on span "Dynamic Content" at bounding box center [85, 252] width 88 height 13
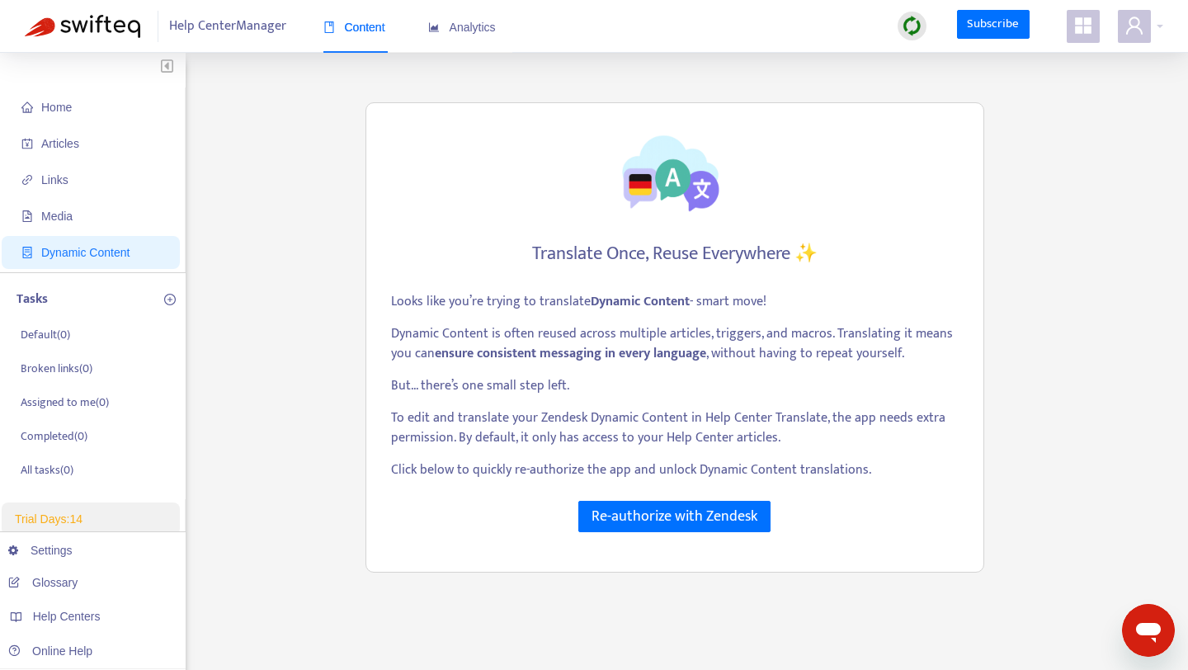
drag, startPoint x: 517, startPoint y: 369, endPoint x: 526, endPoint y: 369, distance: 9.1
click at [518, 369] on div "Looks like you’re trying to translate Dynamic Content - smart move! Dynamic Con…" at bounding box center [674, 392] width 567 height 200
click at [68, 115] on span "Home" at bounding box center [93, 107] width 145 height 33
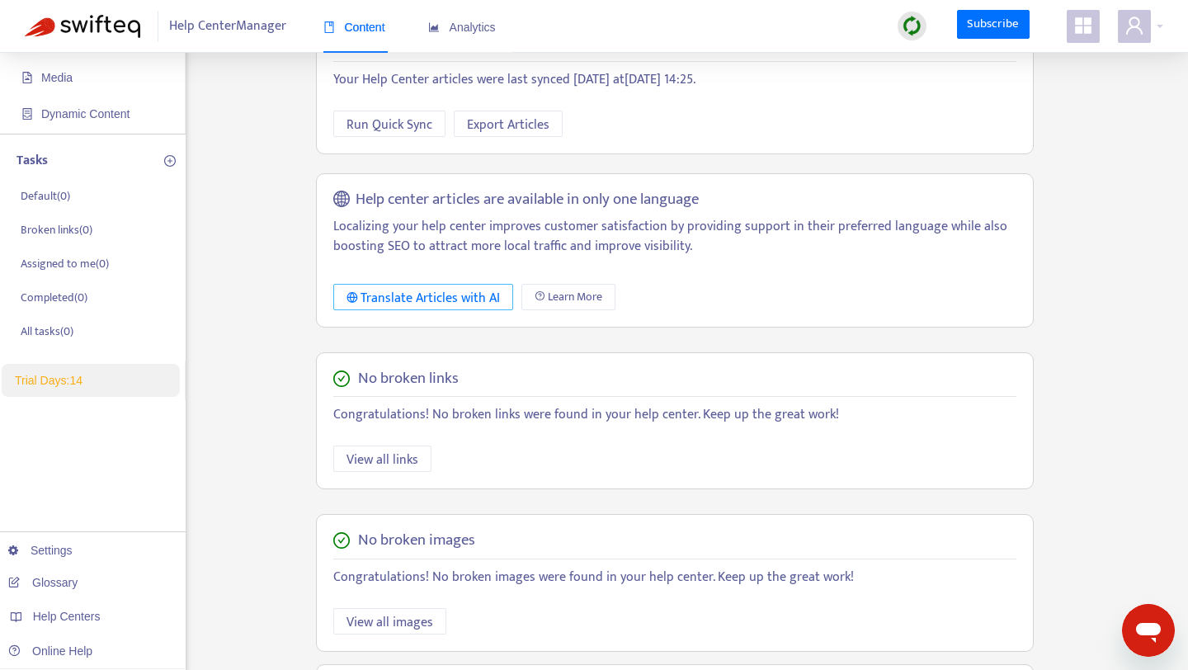
scroll to position [119, 0]
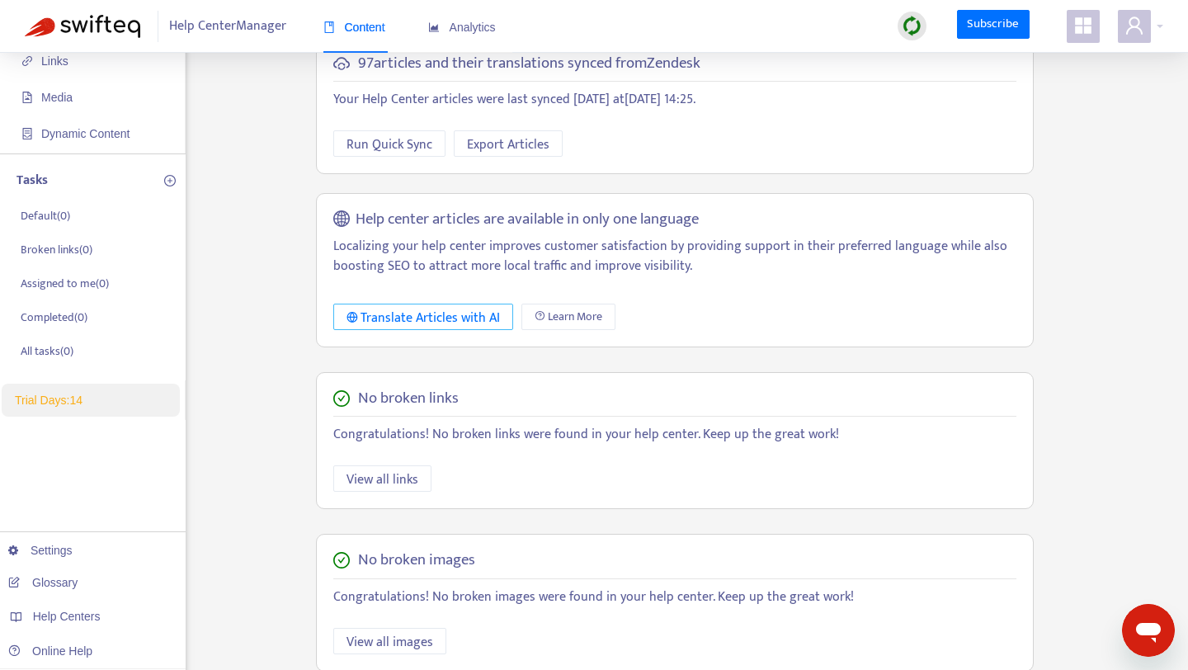
click at [402, 325] on div "Translate Articles with AI" at bounding box center [423, 318] width 154 height 21
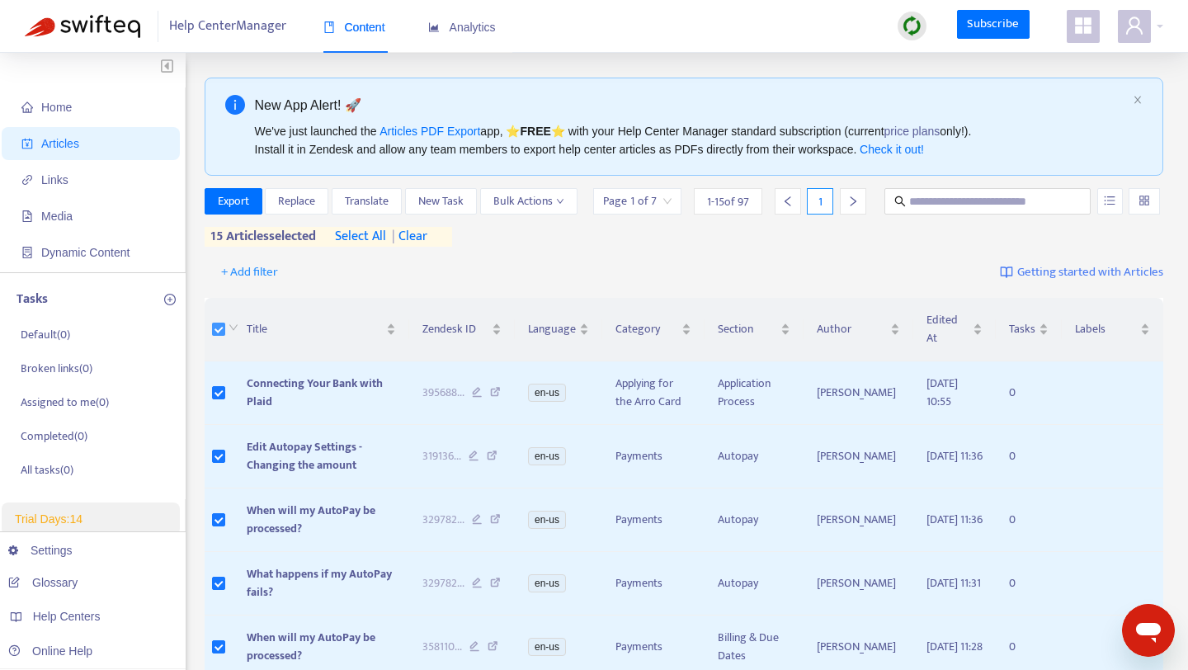
click at [219, 320] on label at bounding box center [218, 329] width 13 height 18
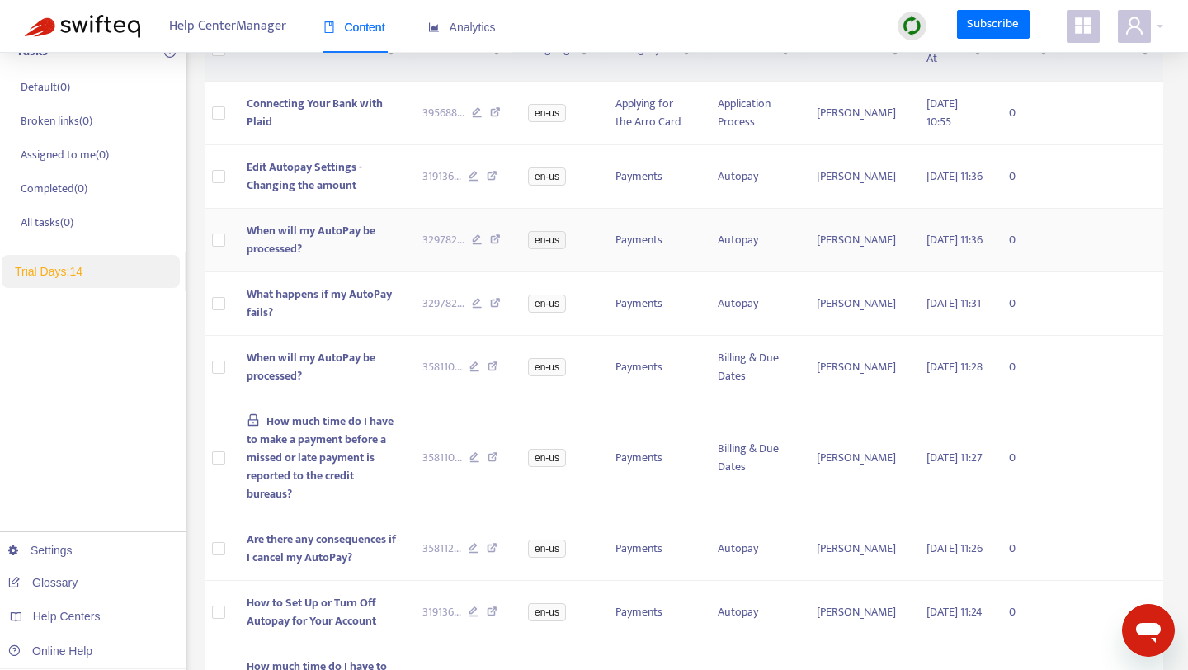
scroll to position [777, 0]
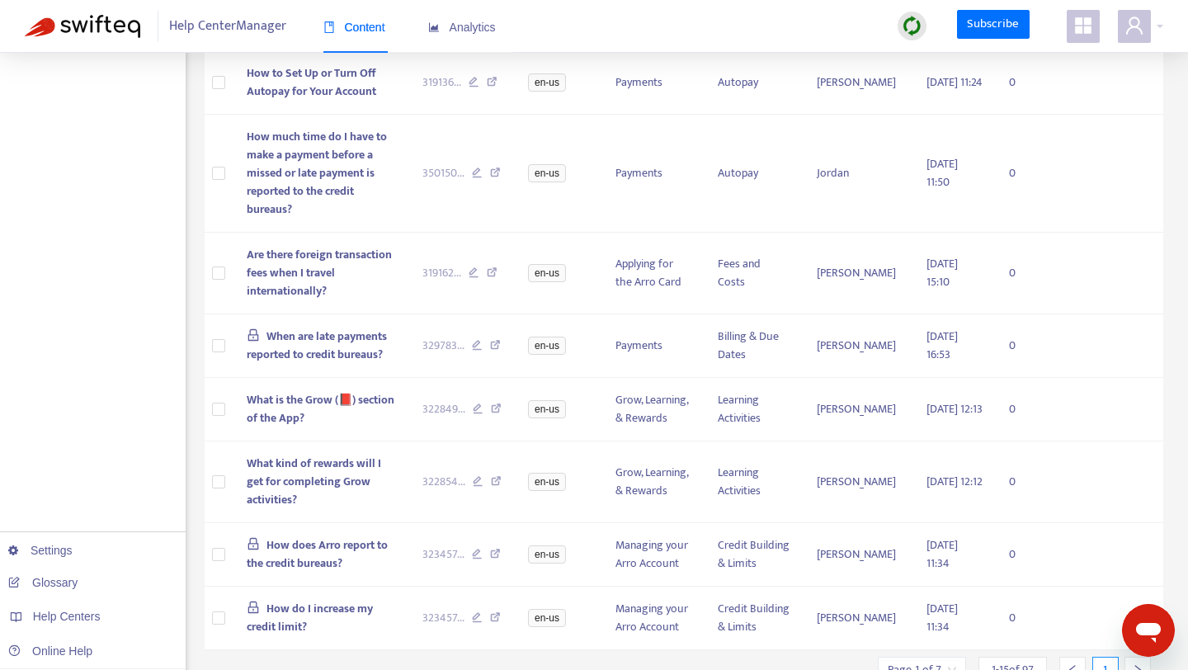
click at [1135, 665] on icon "right" at bounding box center [1138, 670] width 6 height 10
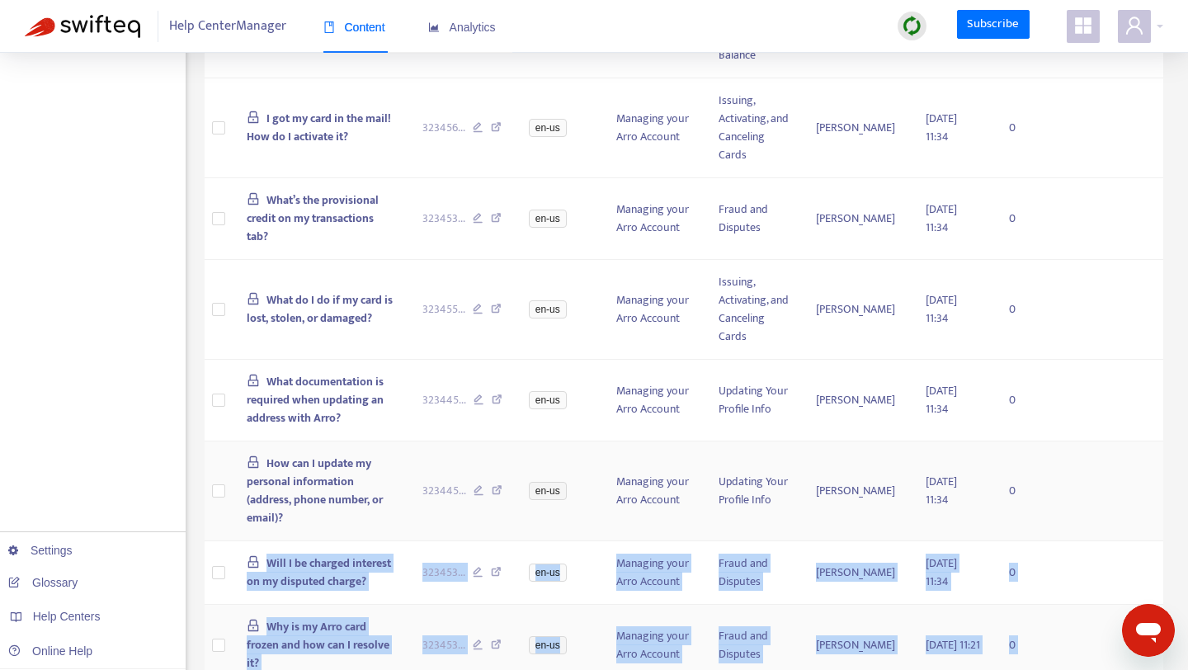
drag, startPoint x: 1136, startPoint y: 593, endPoint x: 1134, endPoint y: 384, distance: 209.5
click at [1137, 385] on tbody "How does Arro report to the credit bureaus? 323457 ... en-us Managing your Arro…" at bounding box center [684, 200] width 959 height 1297
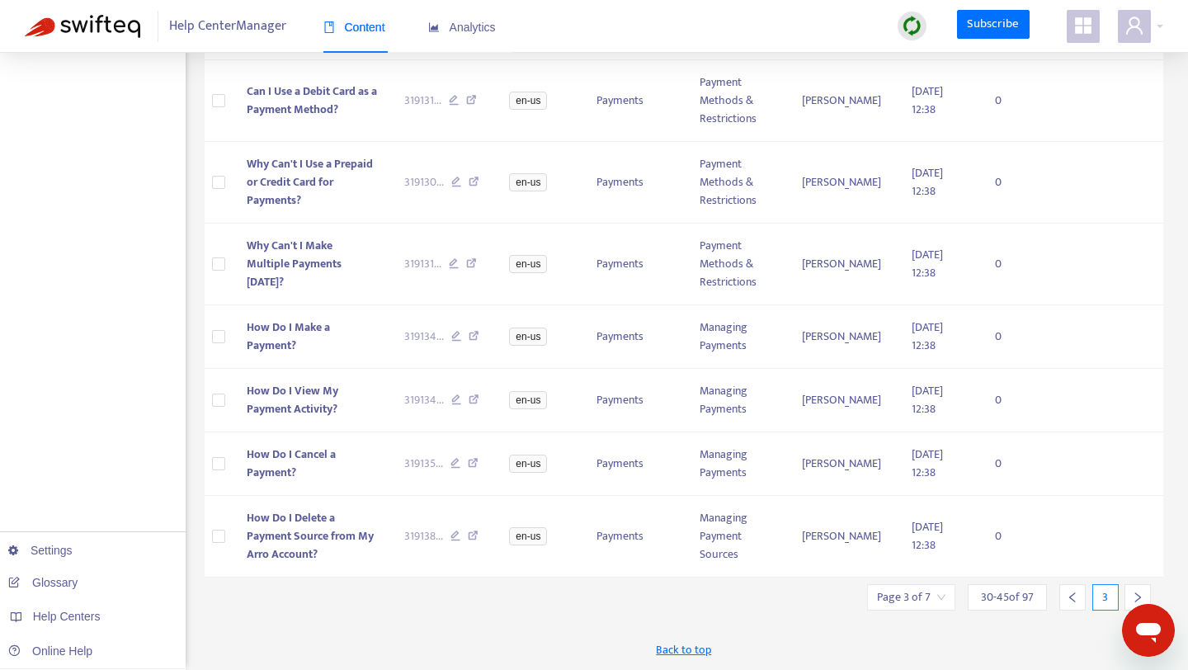
scroll to position [888, 0]
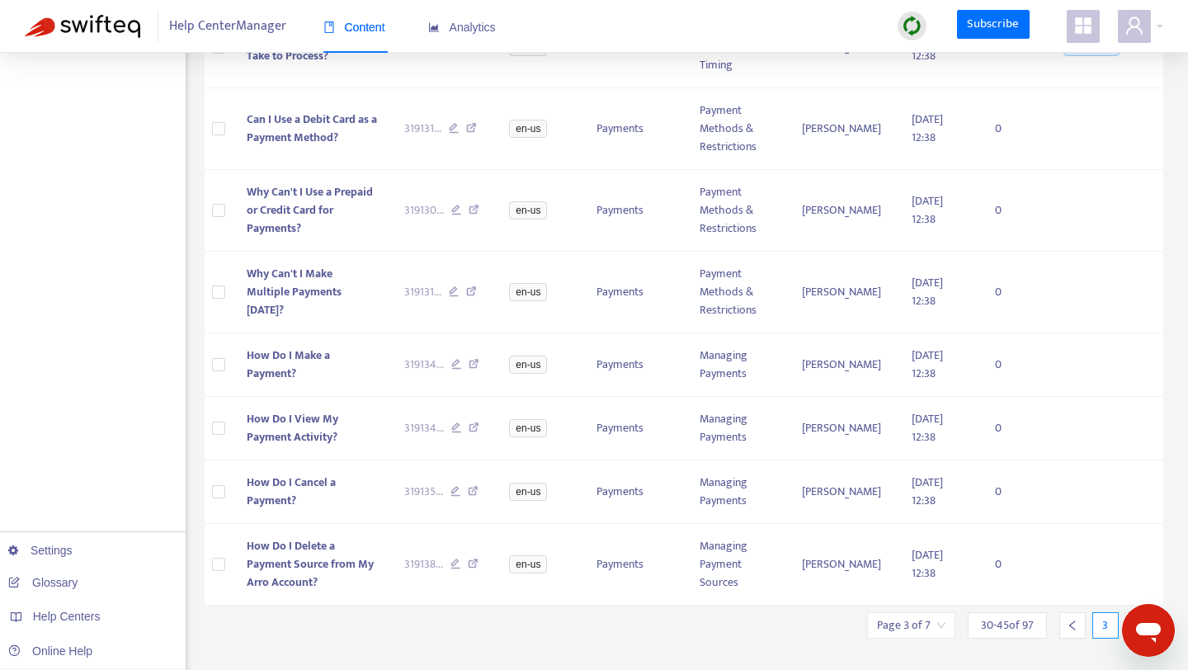
click at [1128, 612] on div at bounding box center [1137, 625] width 26 height 26
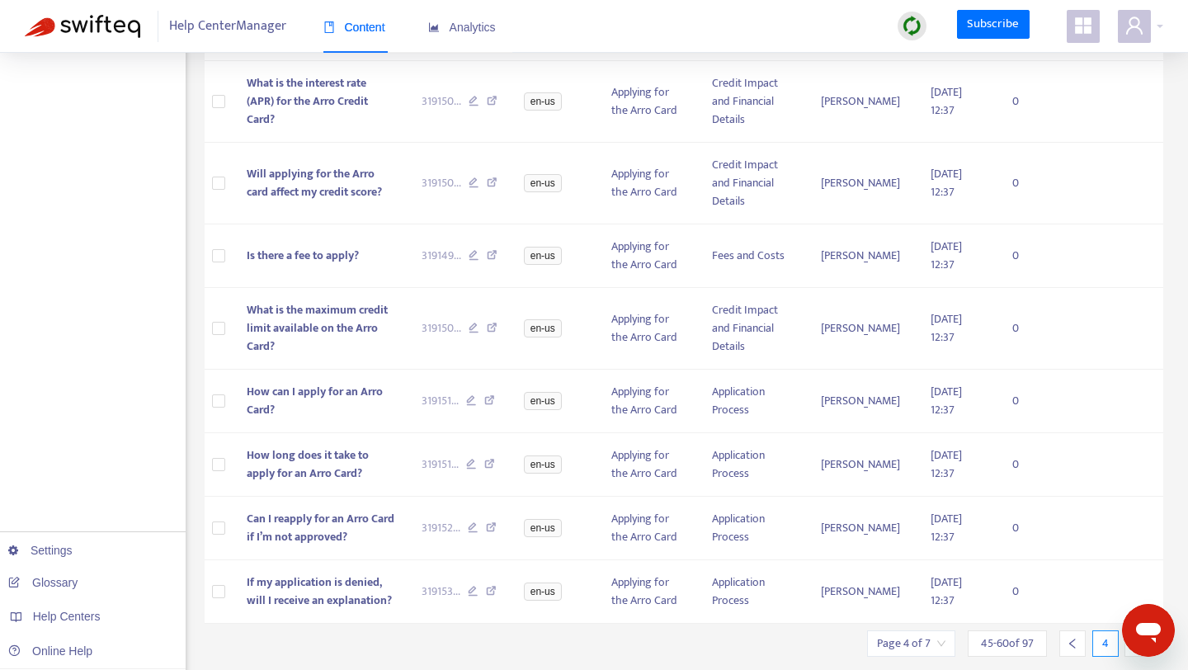
click at [1128, 630] on div at bounding box center [1137, 643] width 26 height 26
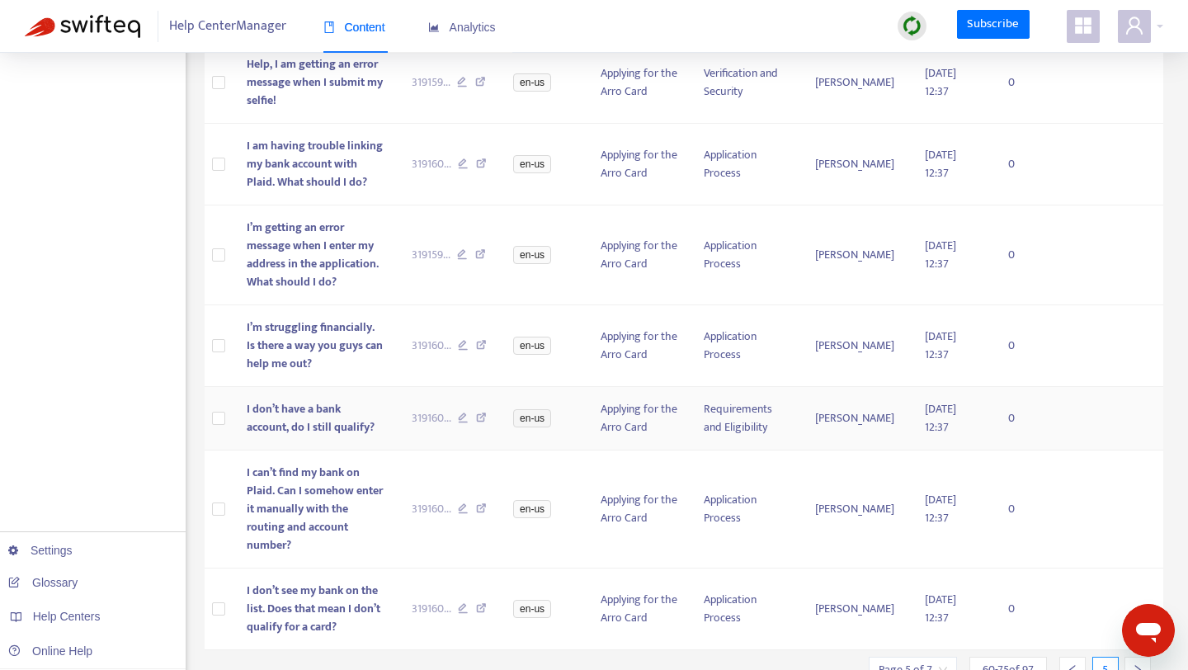
scroll to position [958, 0]
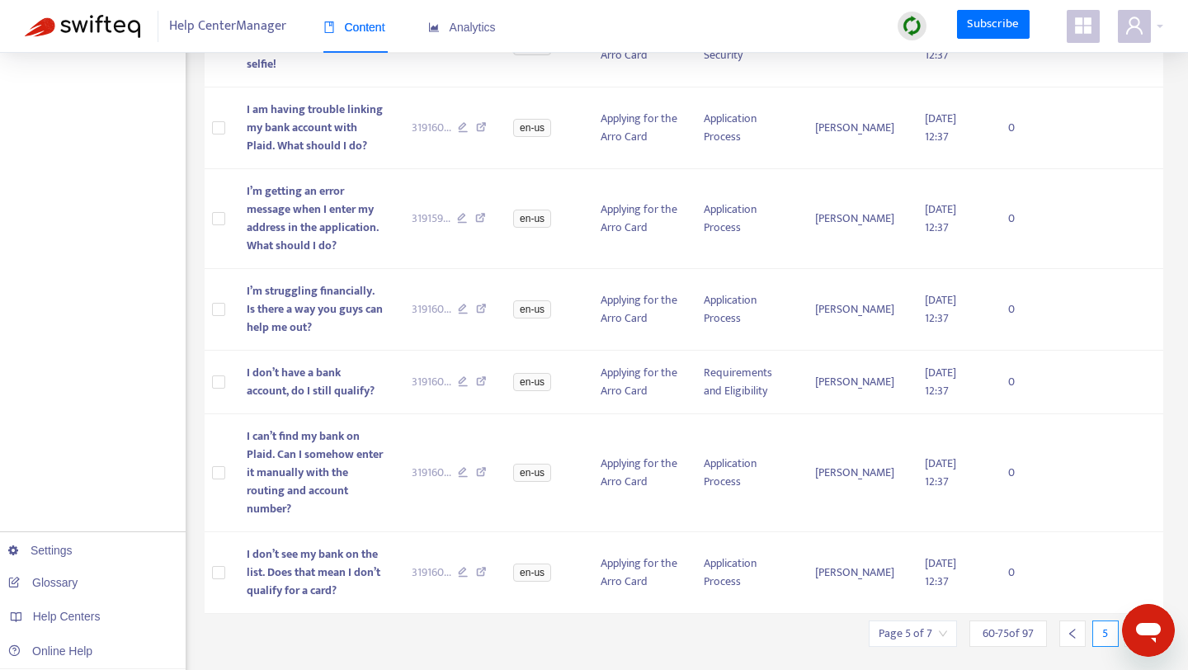
click at [1129, 620] on div at bounding box center [1137, 633] width 26 height 26
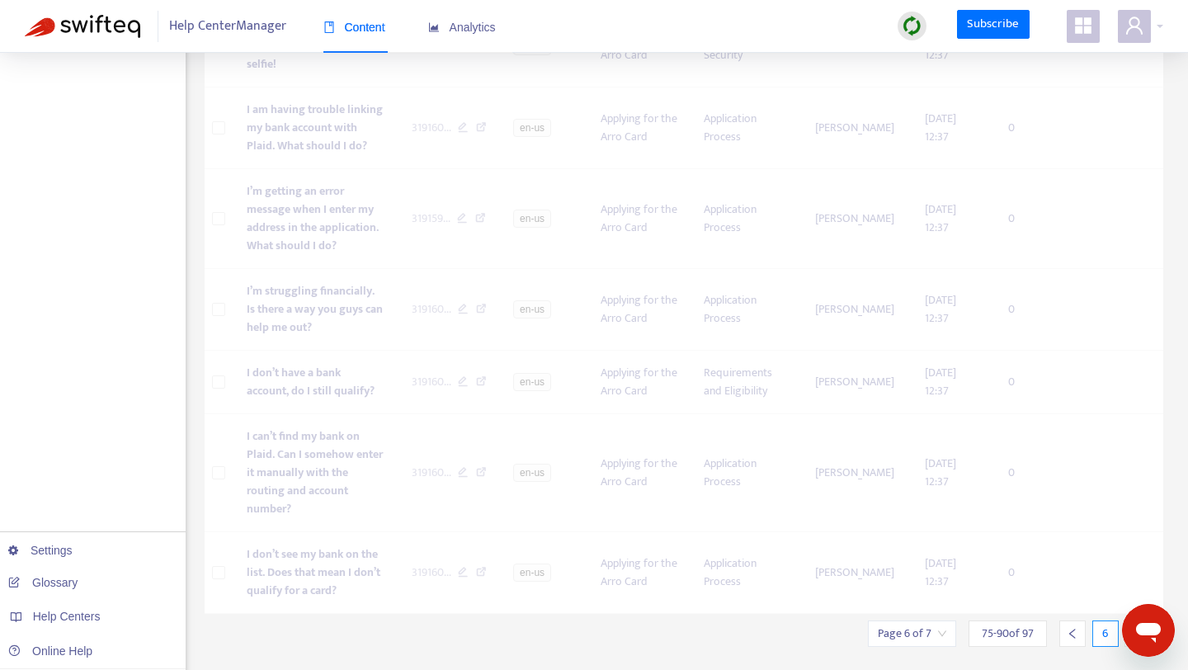
scroll to position [809, 0]
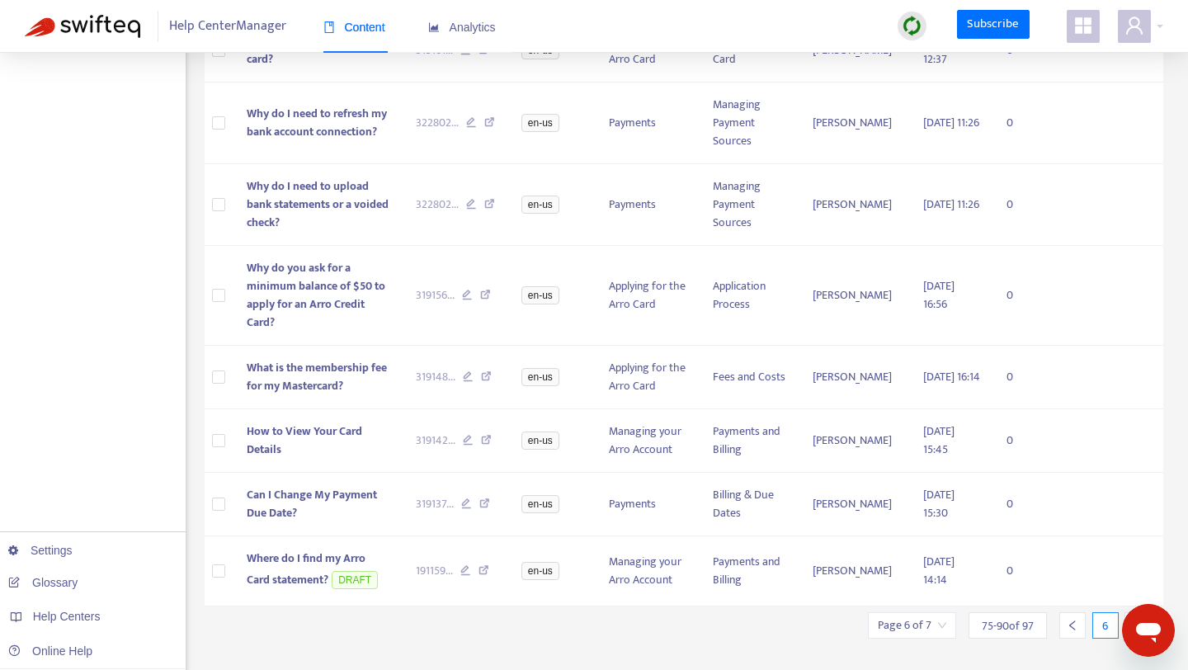
click at [1129, 612] on div at bounding box center [1137, 625] width 26 height 26
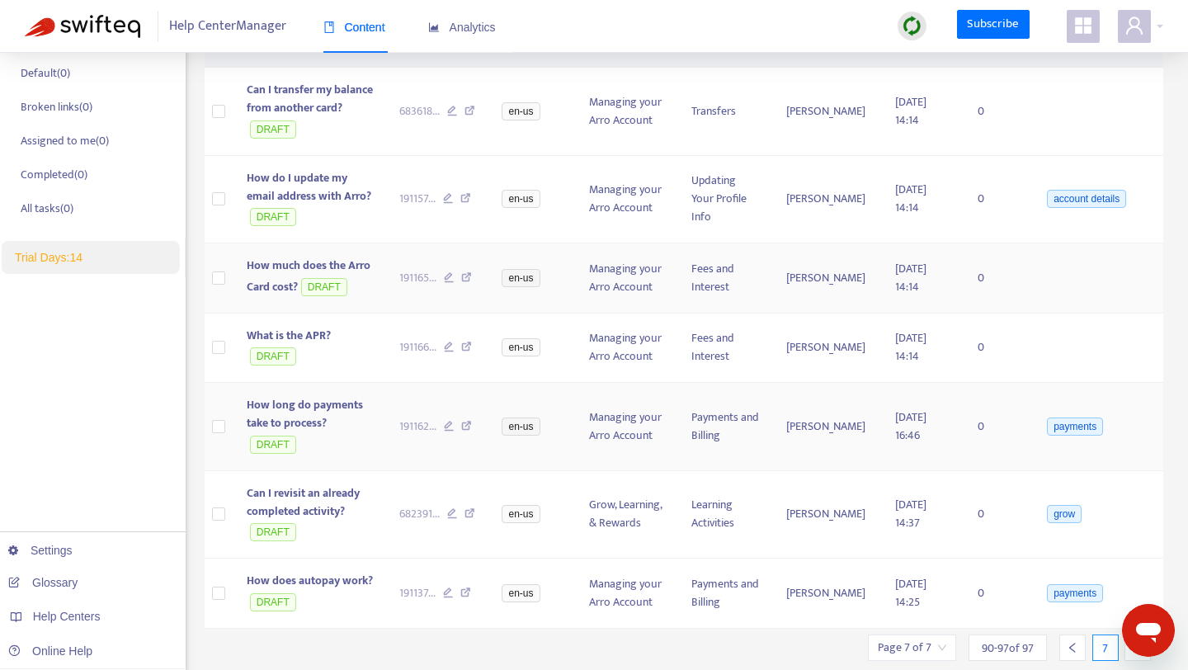
scroll to position [311, 0]
